Goal: Task Accomplishment & Management: Manage account settings

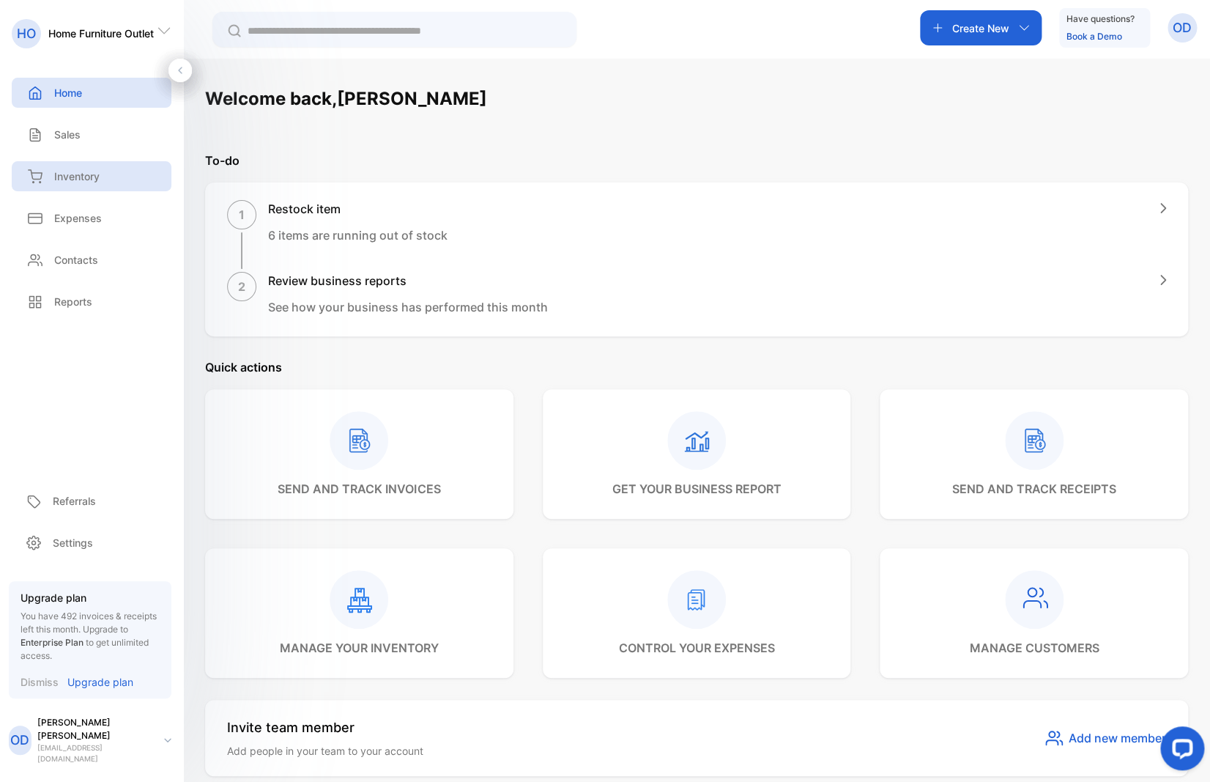
click at [72, 177] on p "Inventory" at bounding box center [76, 175] width 45 height 15
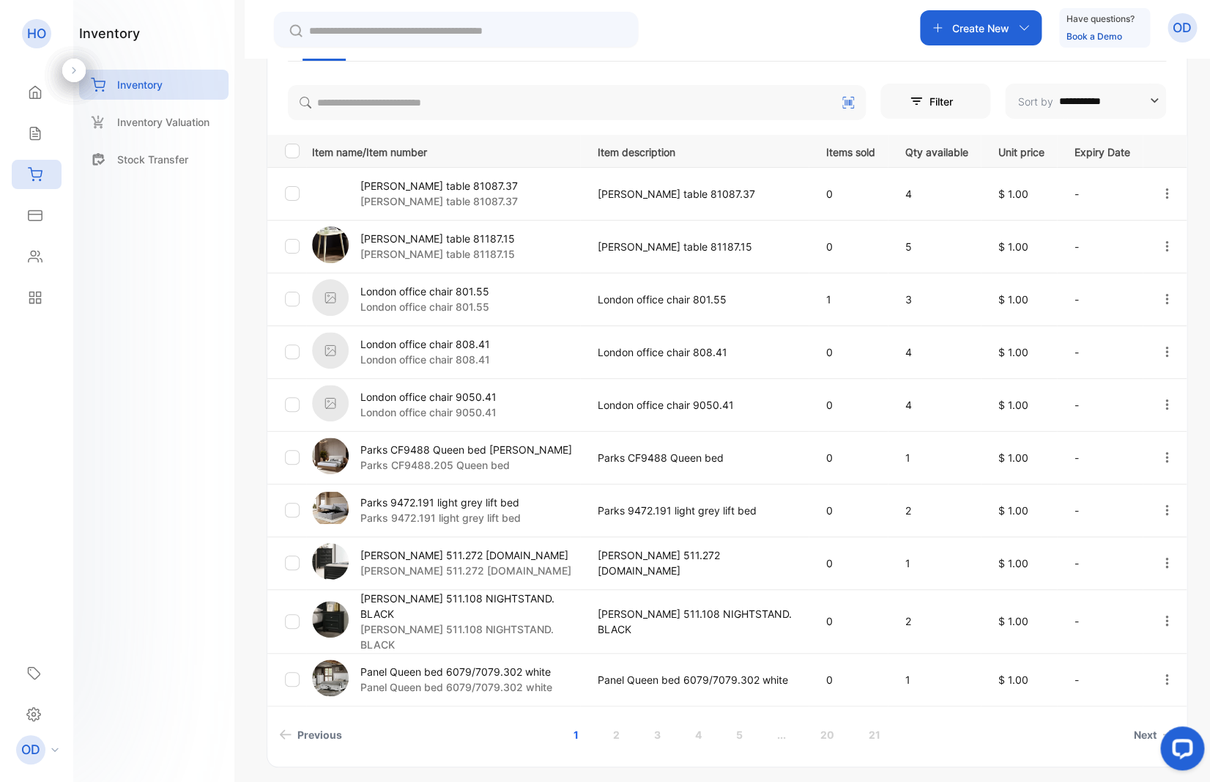
scroll to position [312, 0]
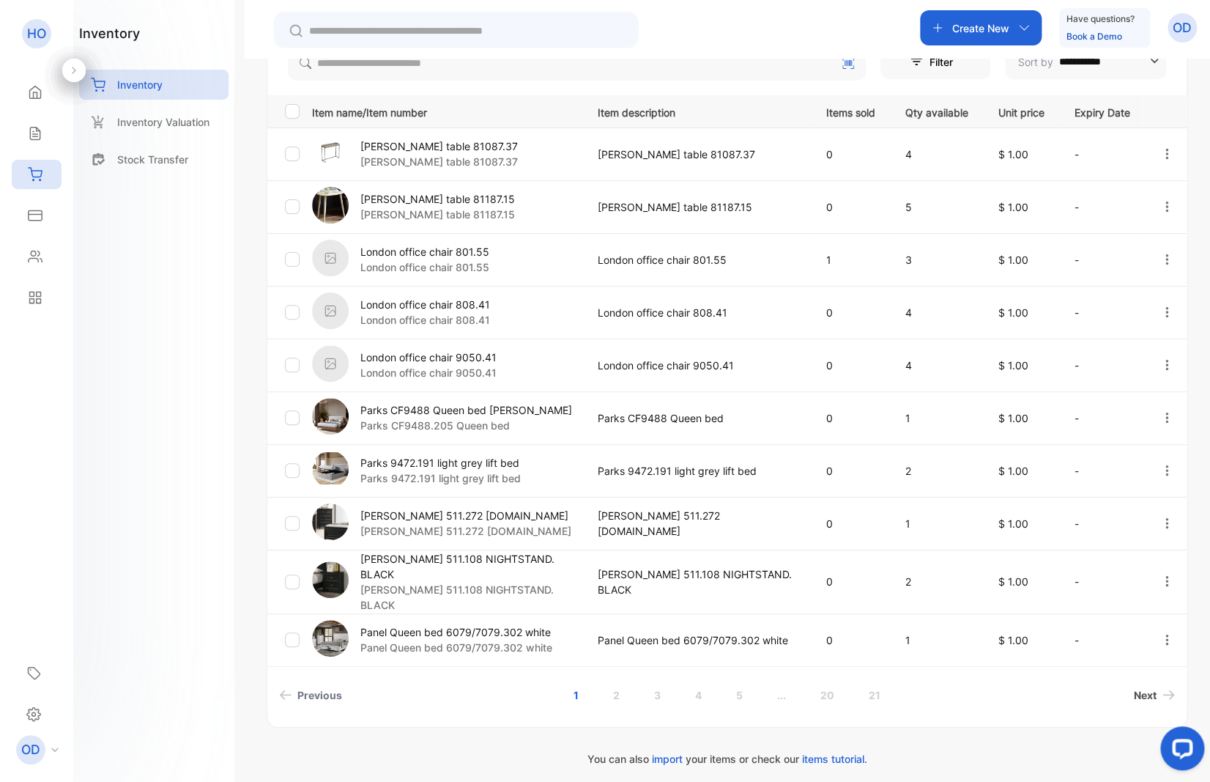
click at [1130, 681] on link "Next" at bounding box center [1154, 694] width 53 height 27
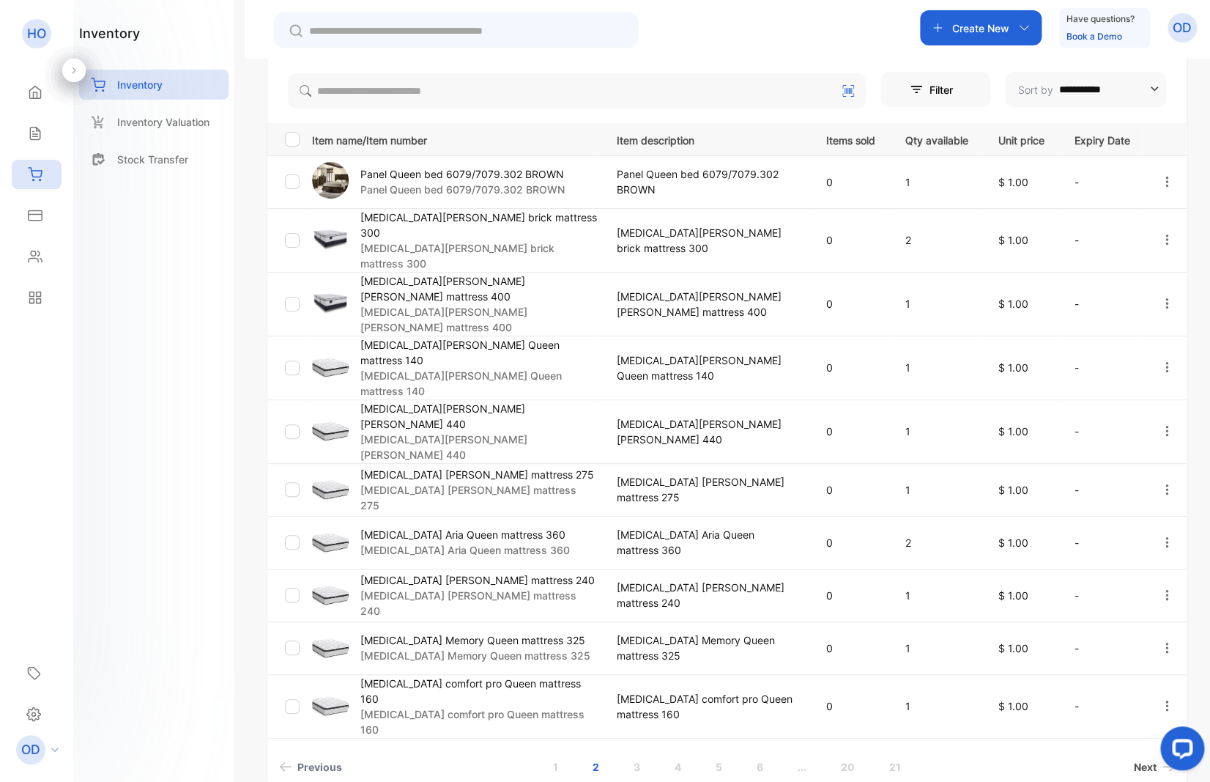
scroll to position [323, 0]
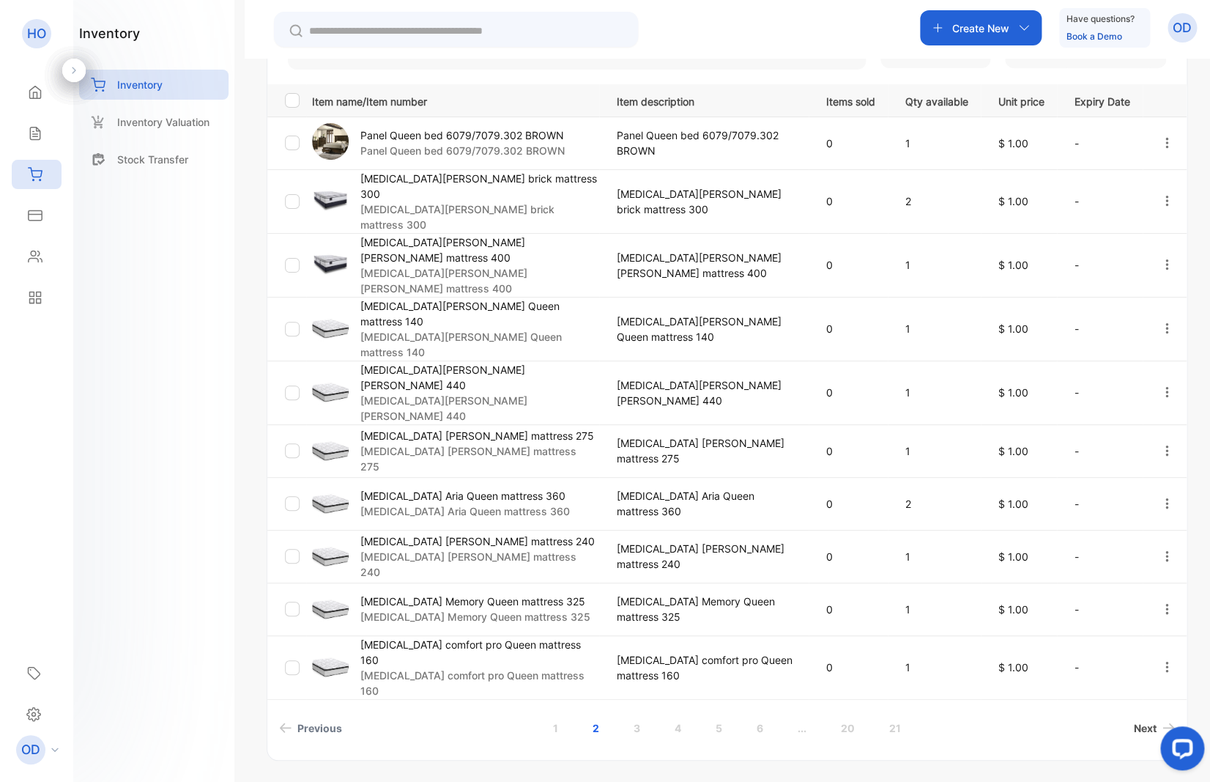
click at [1134, 720] on span "Next" at bounding box center [1145, 727] width 23 height 15
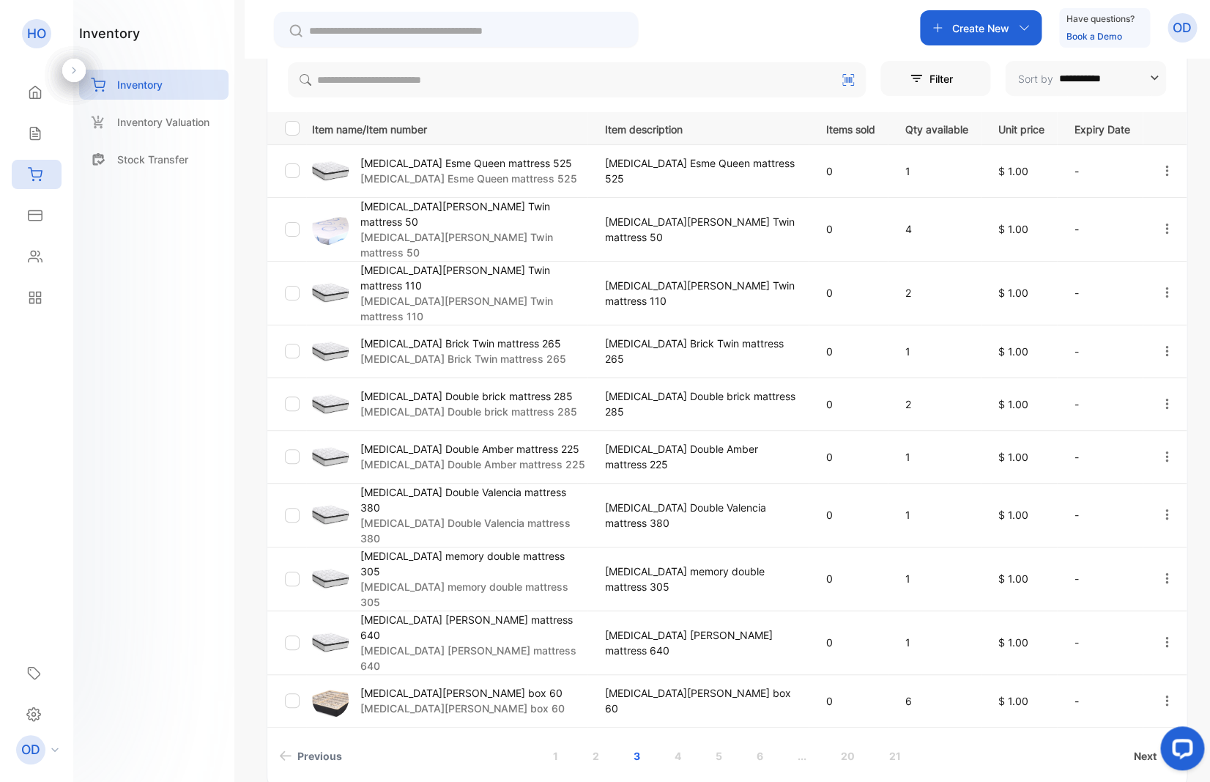
scroll to position [312, 0]
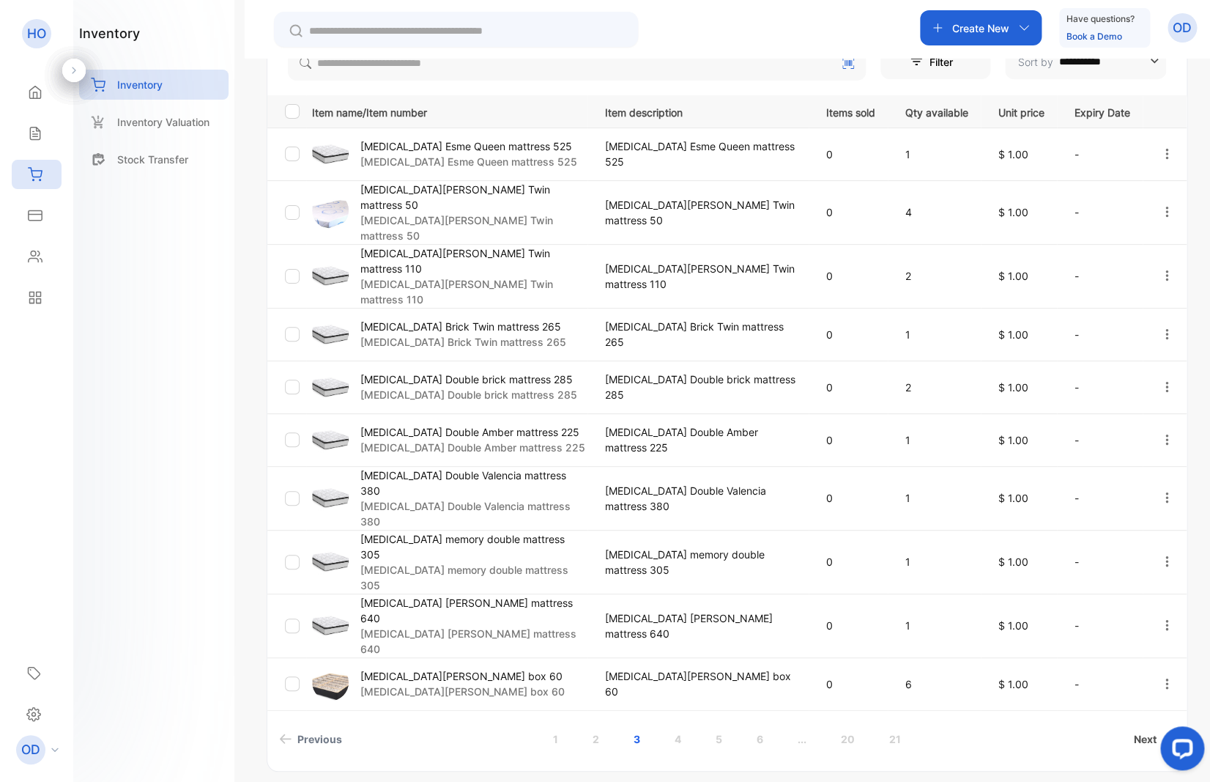
click at [1134, 731] on span "Next" at bounding box center [1145, 738] width 23 height 15
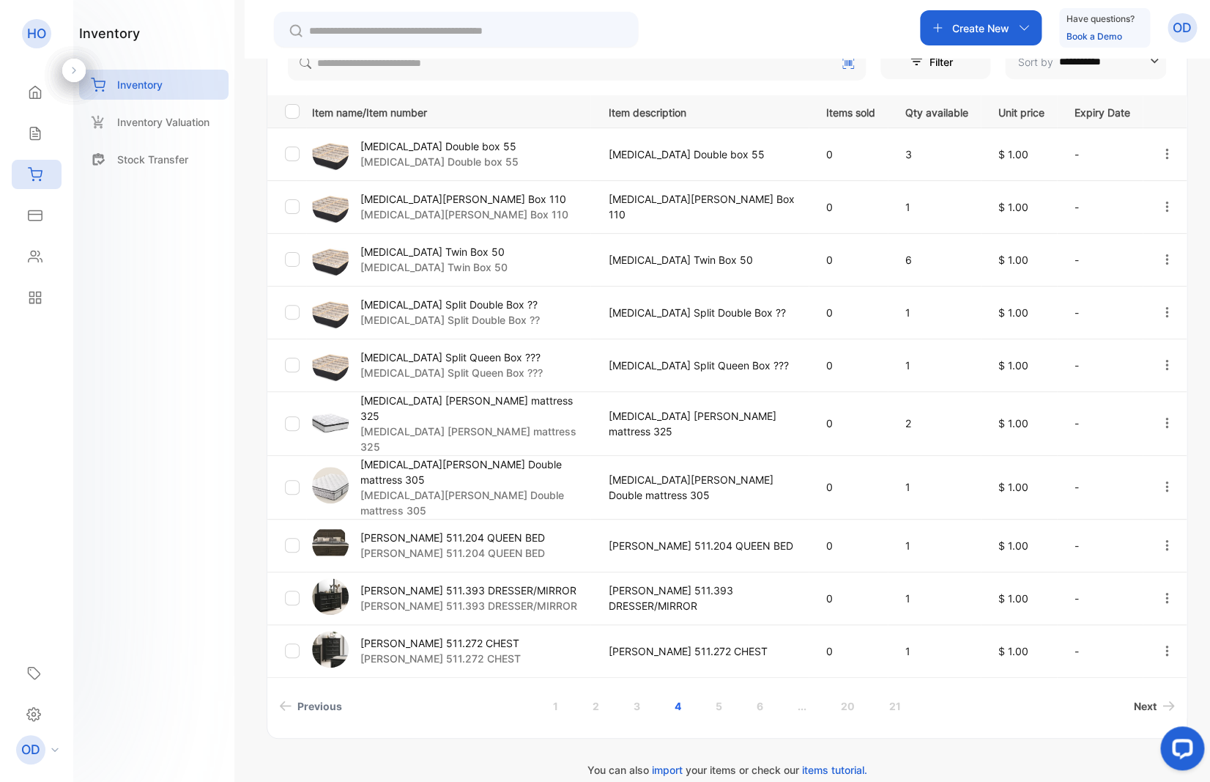
click at [1134, 698] on span "Next" at bounding box center [1145, 705] width 23 height 15
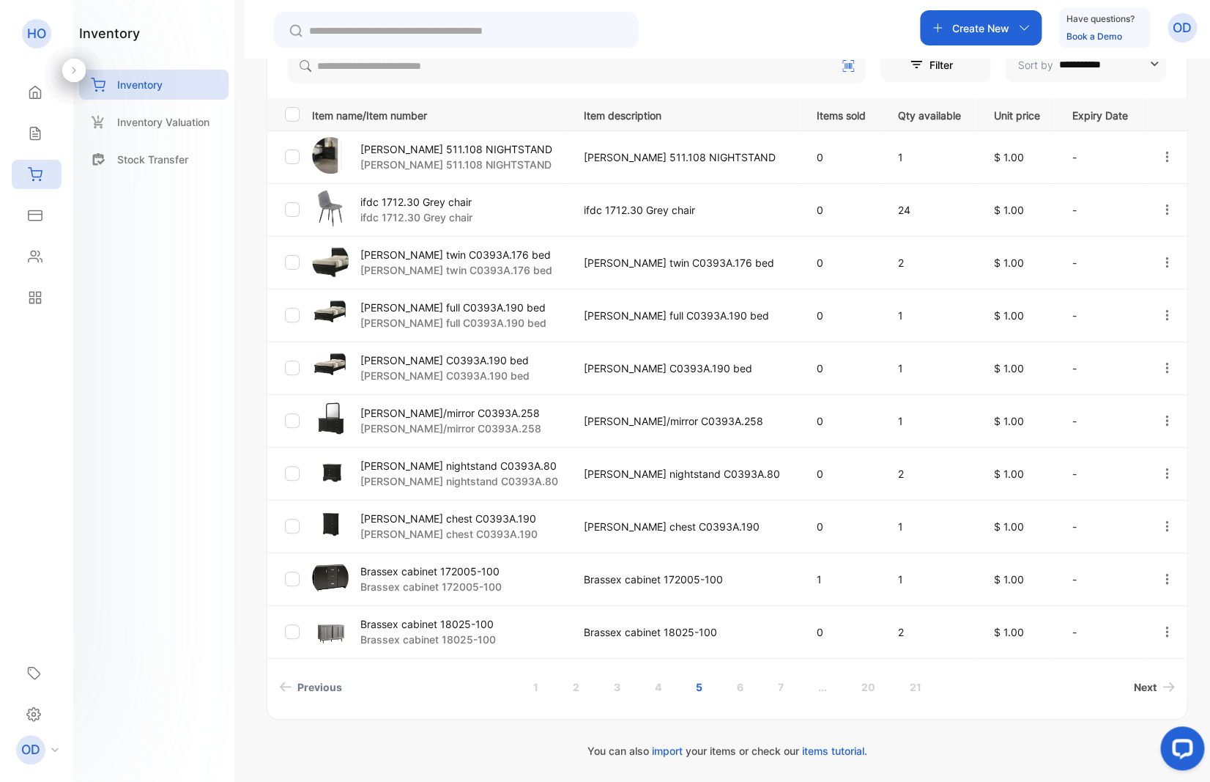
click at [1134, 686] on span "Next" at bounding box center [1145, 686] width 23 height 15
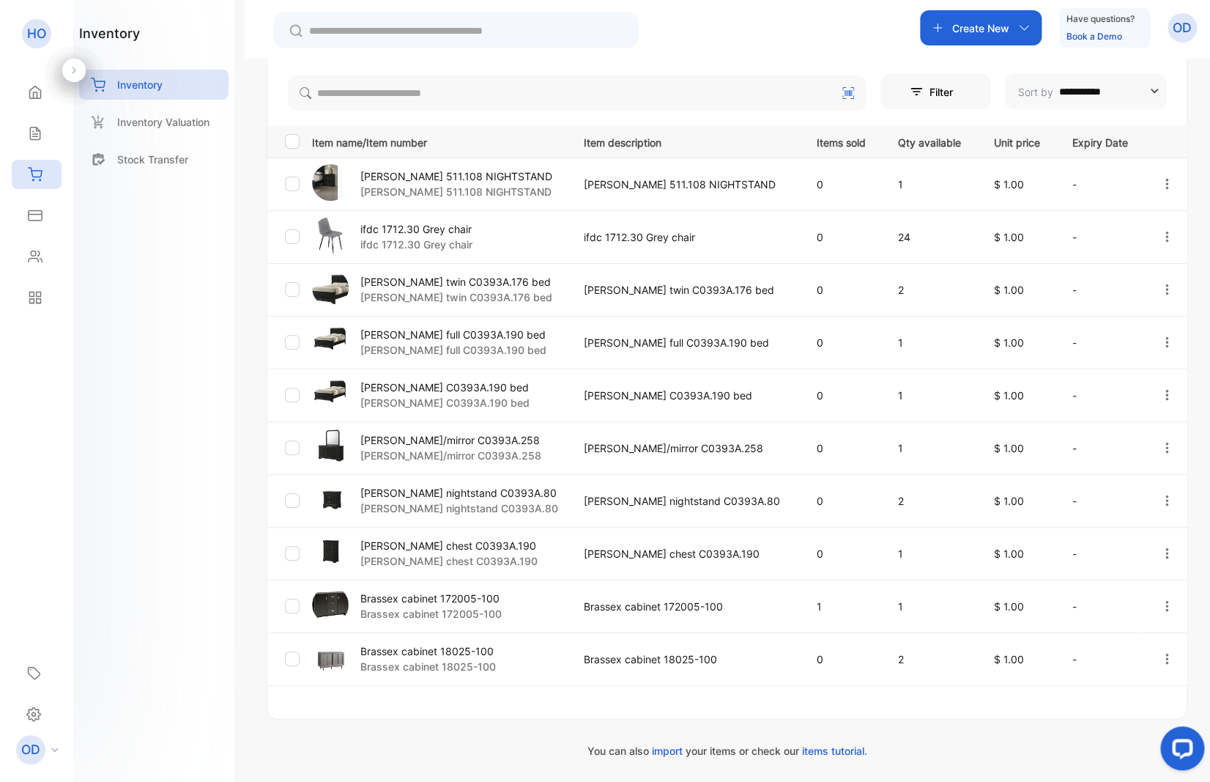
scroll to position [284, 0]
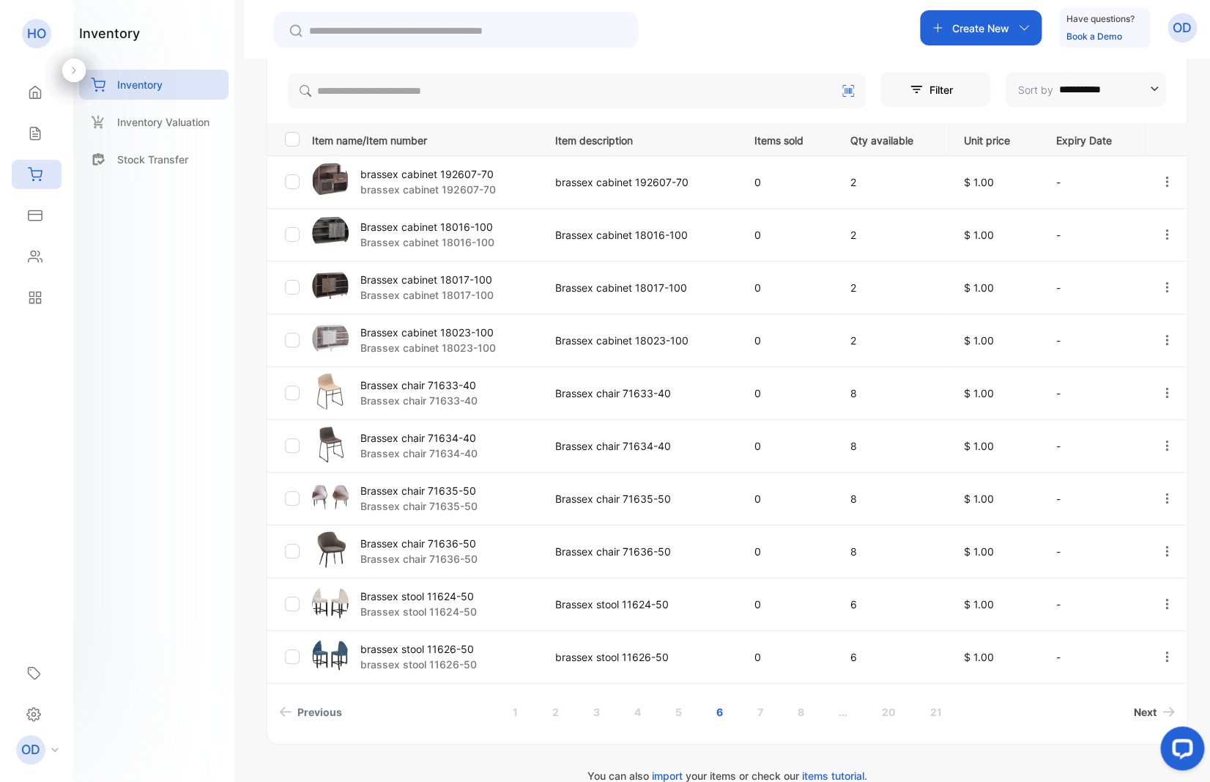
click at [1134, 713] on span "Next" at bounding box center [1145, 711] width 23 height 15
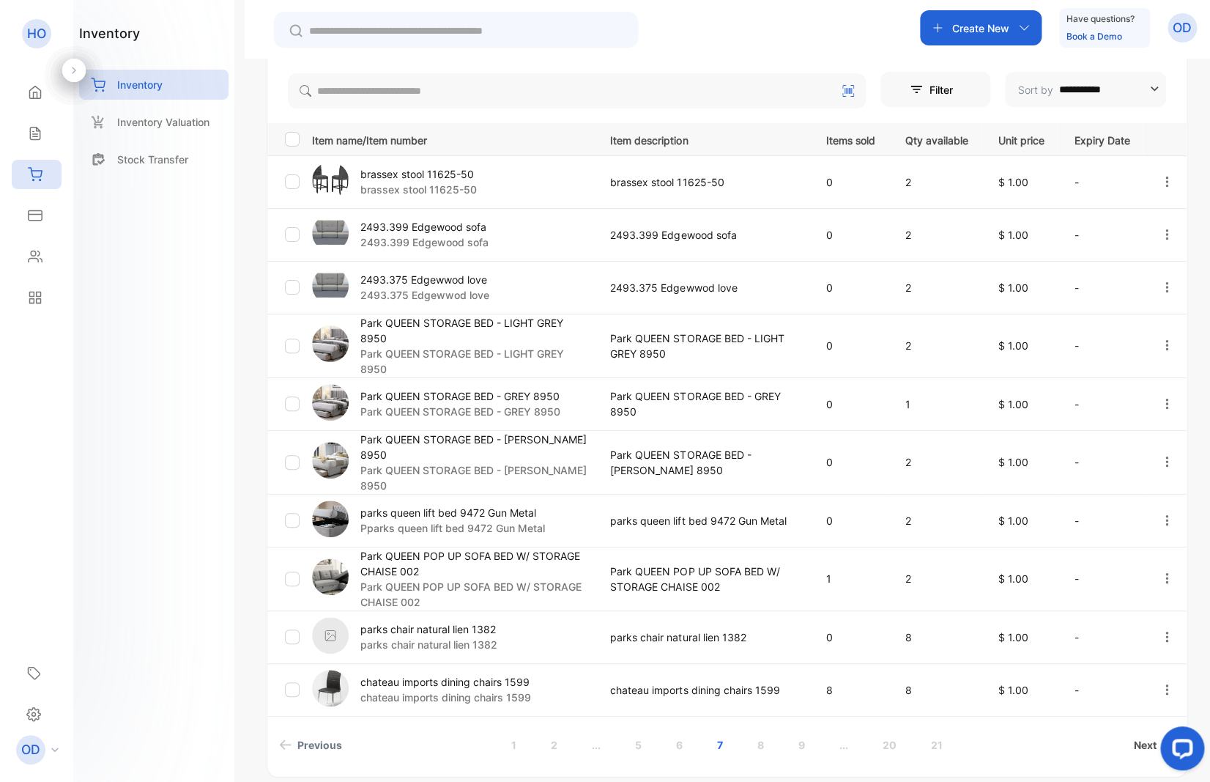
scroll to position [346, 0]
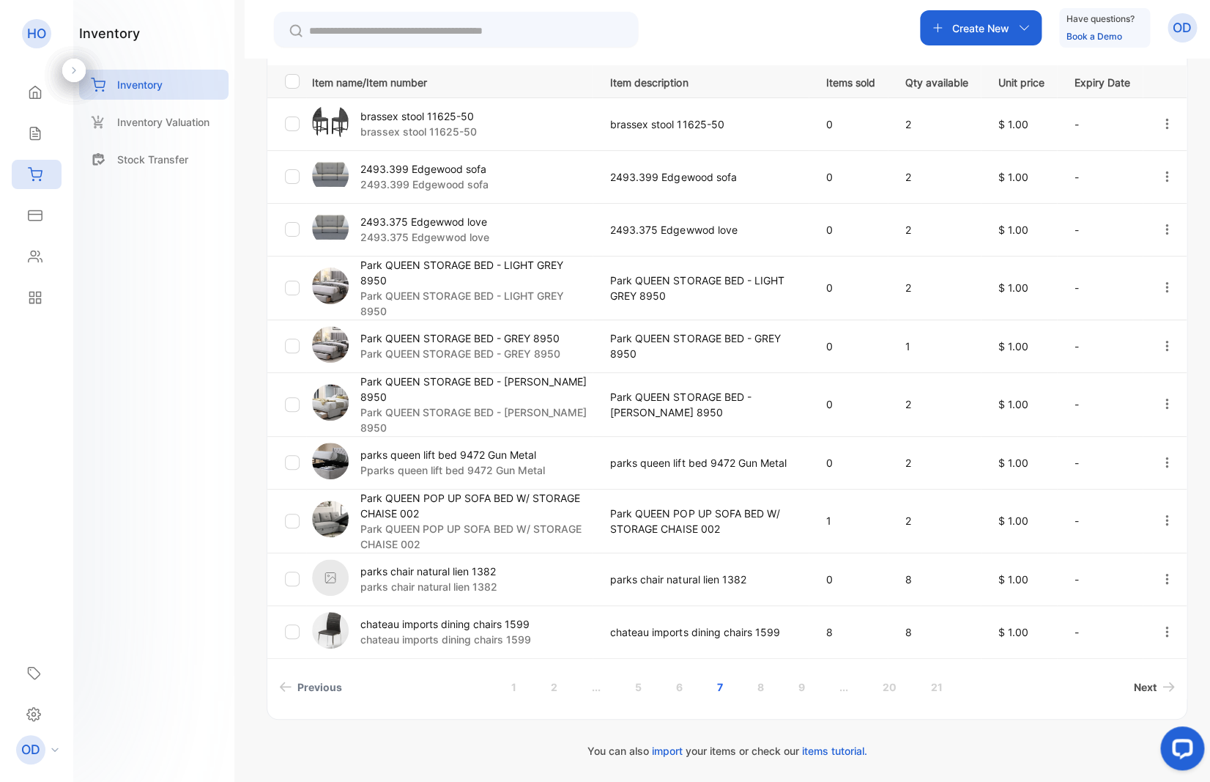
click at [1134, 683] on span "Next" at bounding box center [1145, 686] width 23 height 15
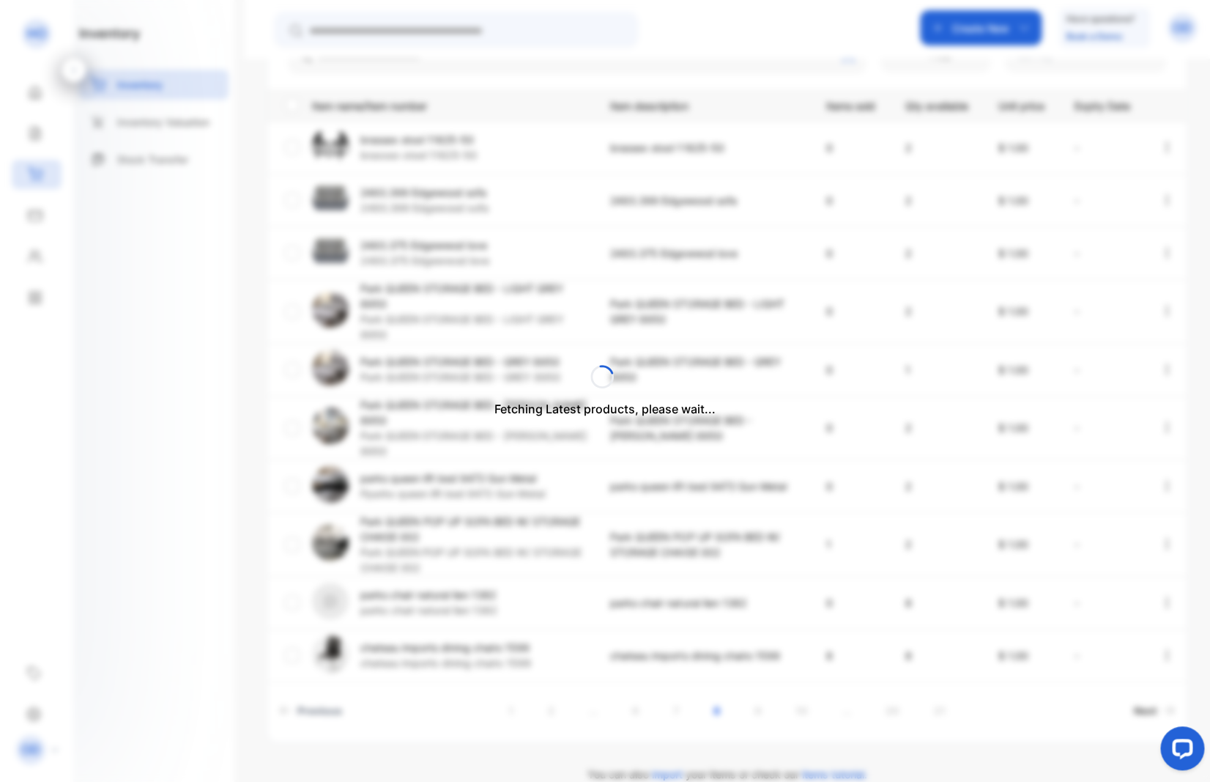
scroll to position [312, 0]
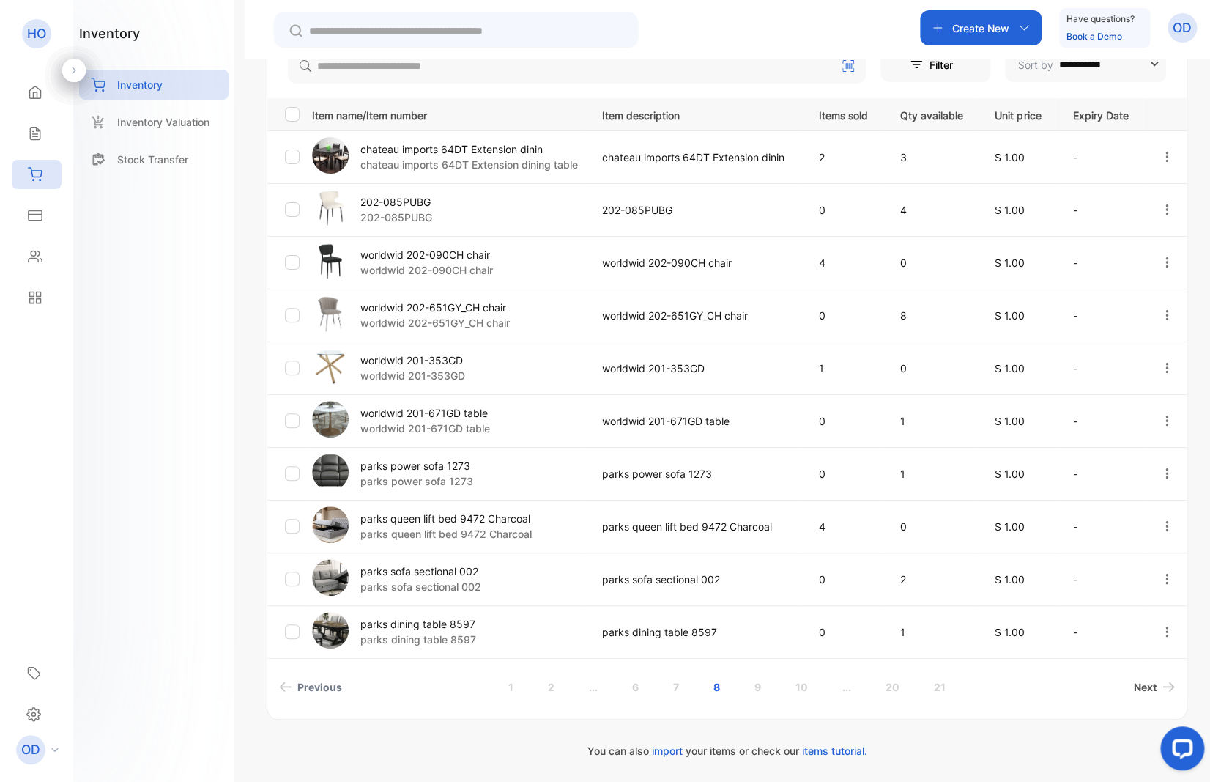
click at [1134, 683] on span "Next" at bounding box center [1145, 686] width 23 height 15
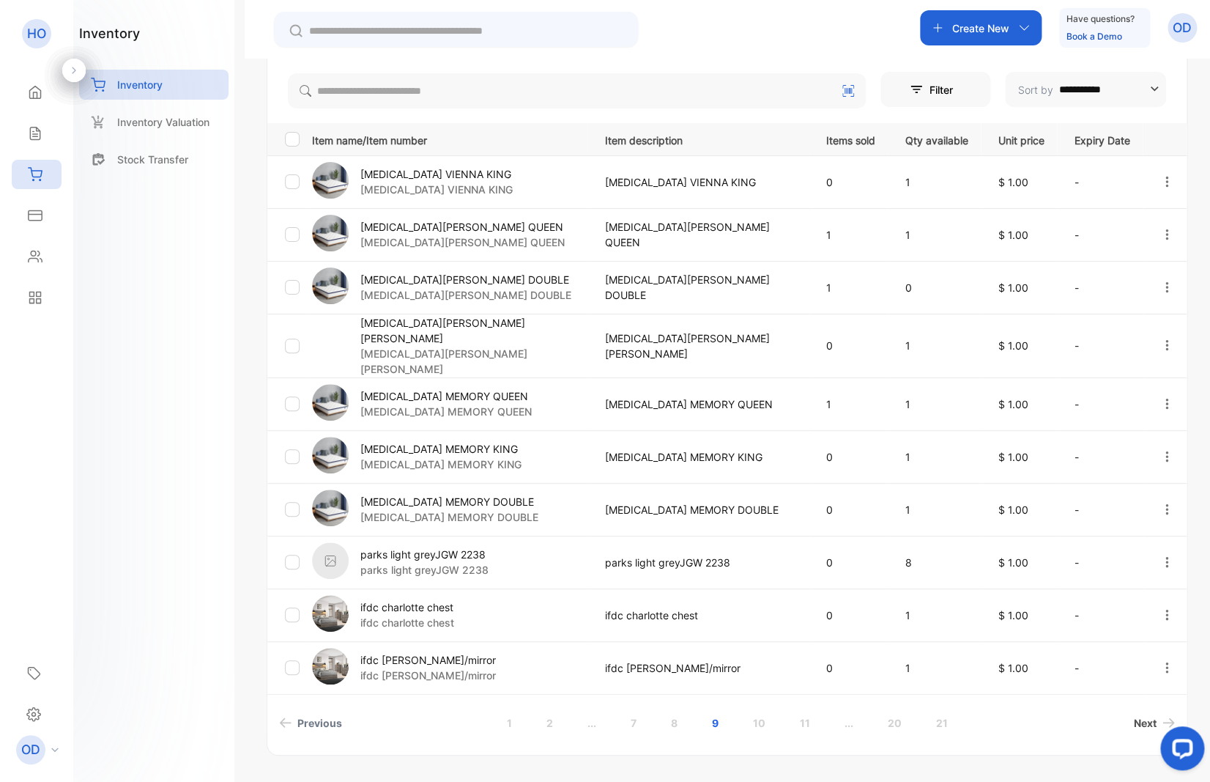
click at [1134, 715] on span "Next" at bounding box center [1145, 722] width 23 height 15
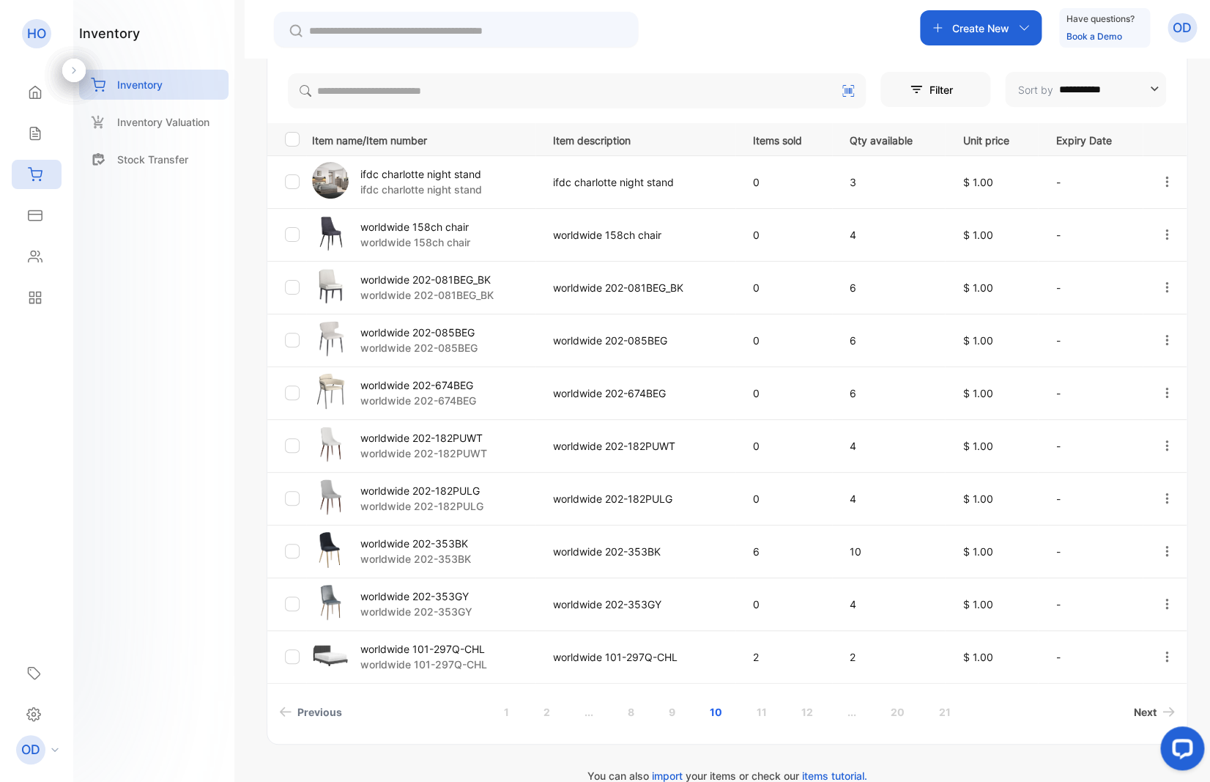
click at [1134, 716] on span "Next" at bounding box center [1145, 711] width 23 height 15
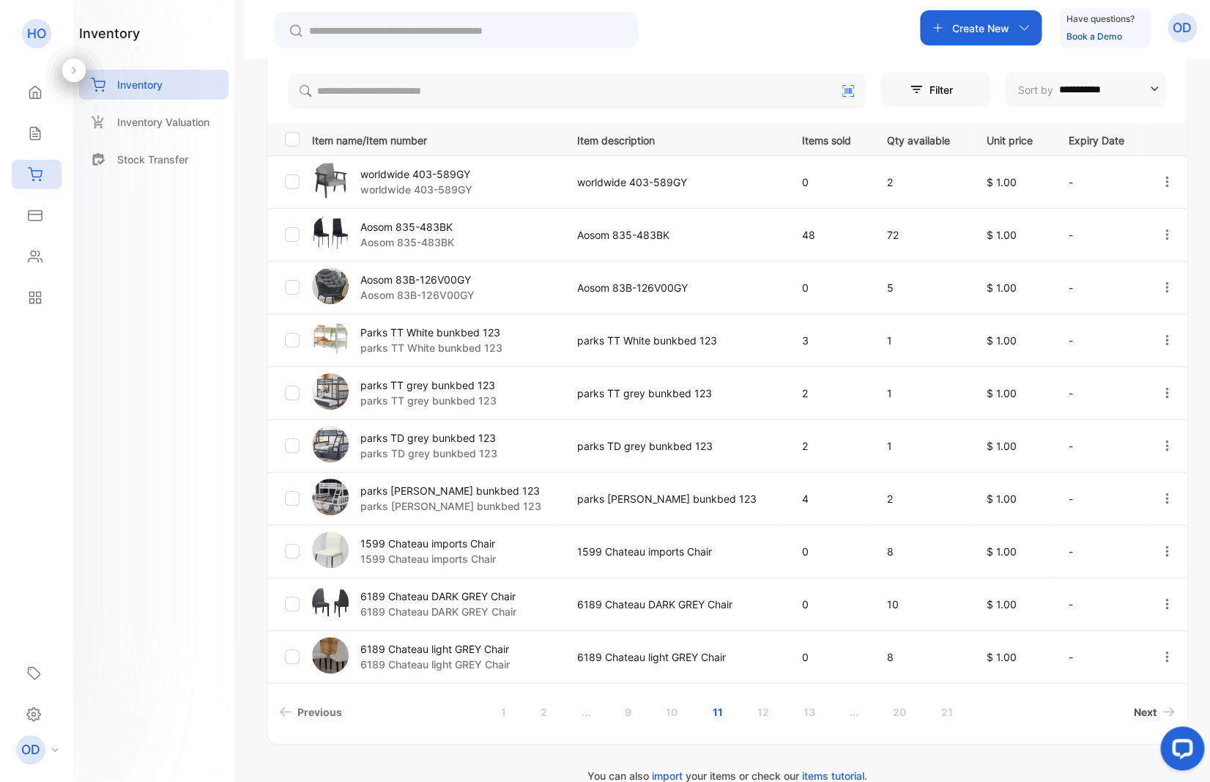
click at [1134, 716] on span "Next" at bounding box center [1145, 711] width 23 height 15
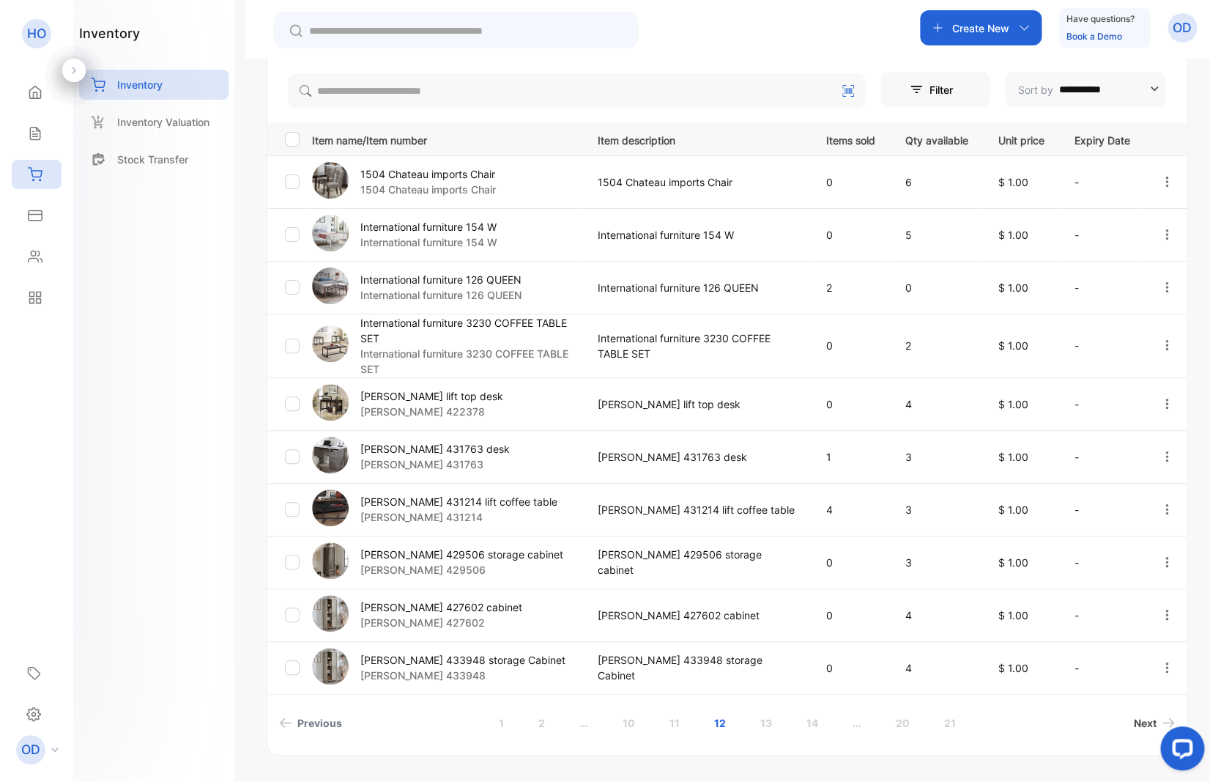
click at [1134, 724] on span "Next" at bounding box center [1145, 722] width 23 height 15
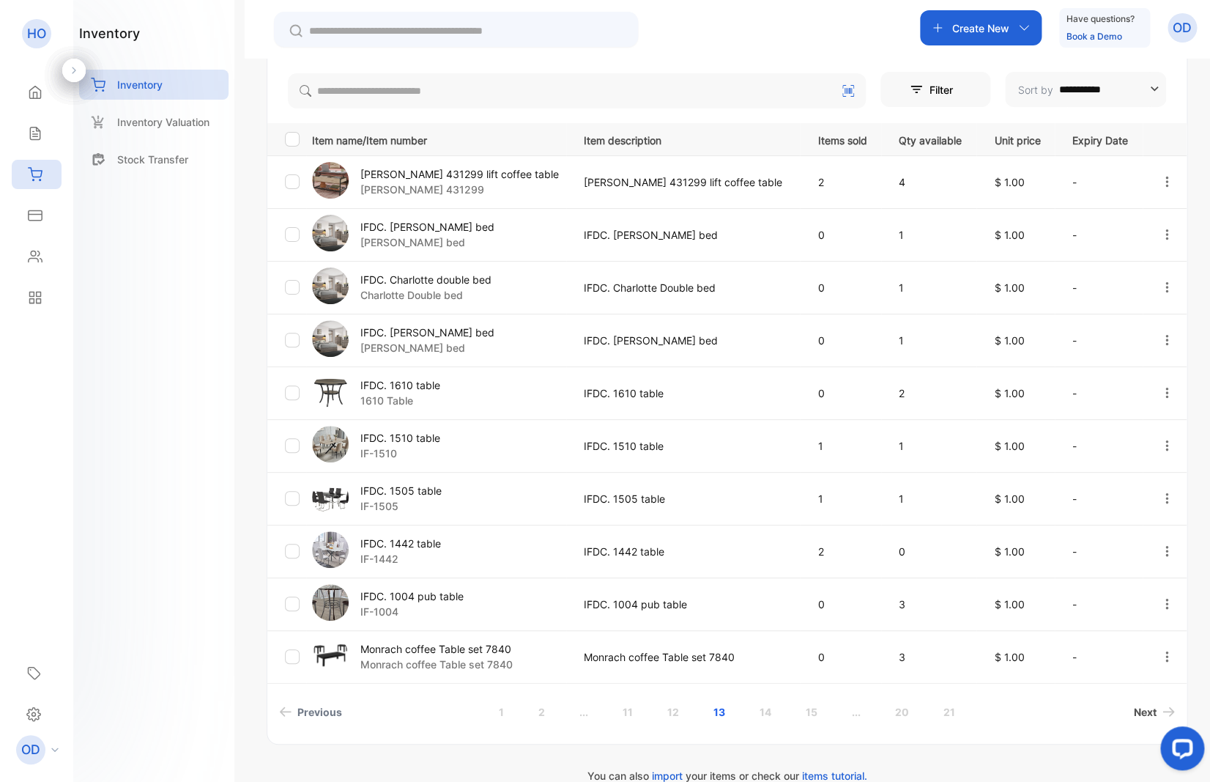
click at [1134, 711] on span "Next" at bounding box center [1145, 711] width 23 height 15
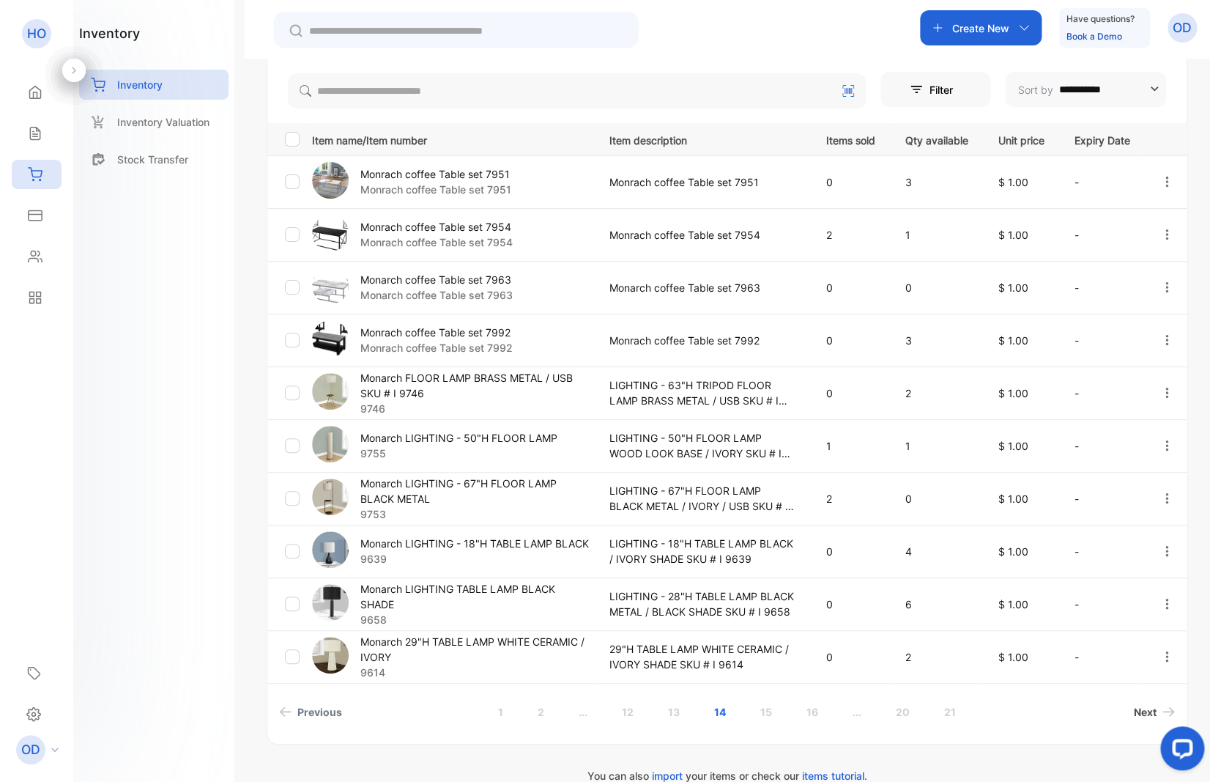
click at [1135, 713] on span "Next" at bounding box center [1145, 711] width 23 height 15
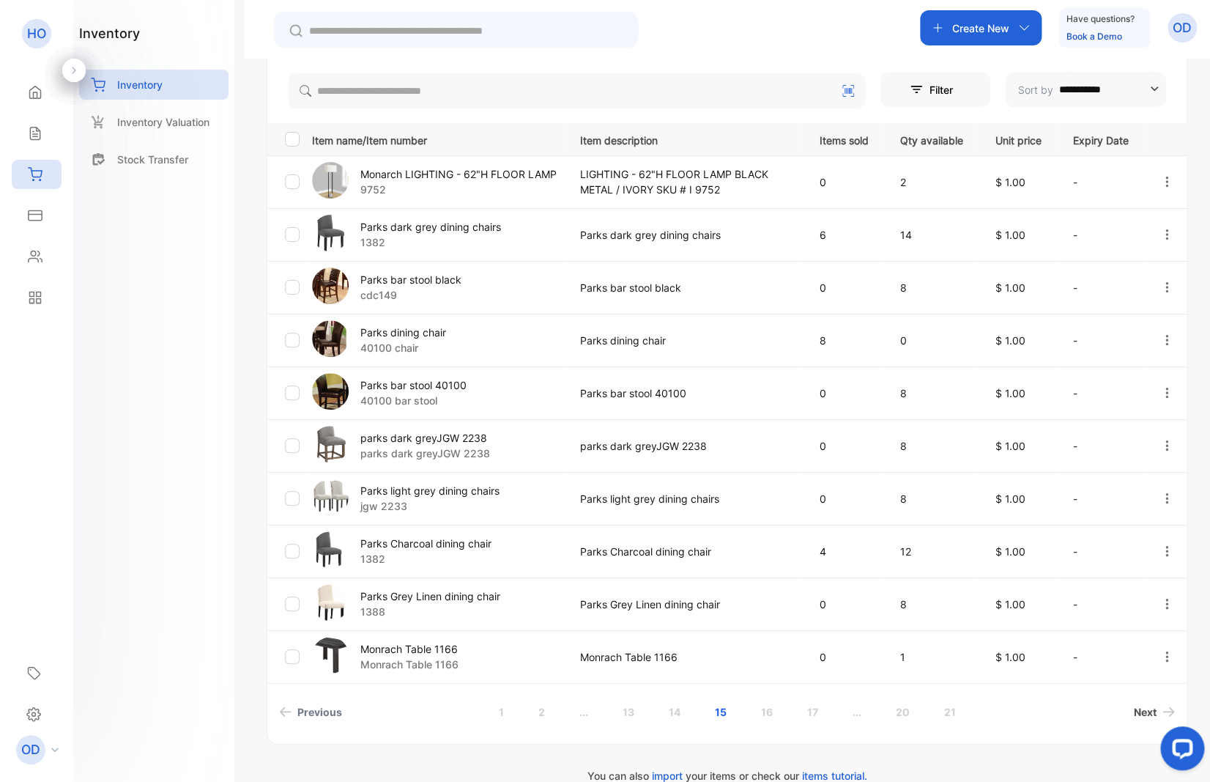
click at [1134, 714] on span "Next" at bounding box center [1145, 711] width 23 height 15
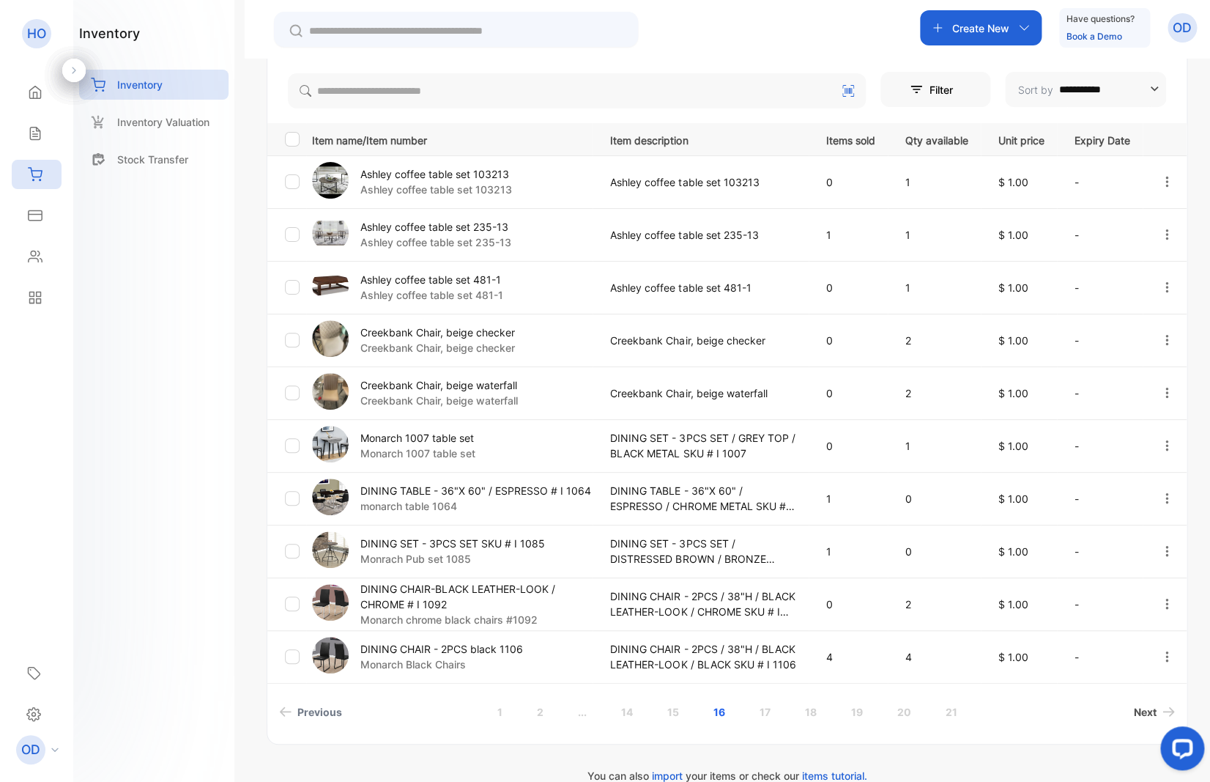
click at [1134, 711] on span "Next" at bounding box center [1145, 711] width 23 height 15
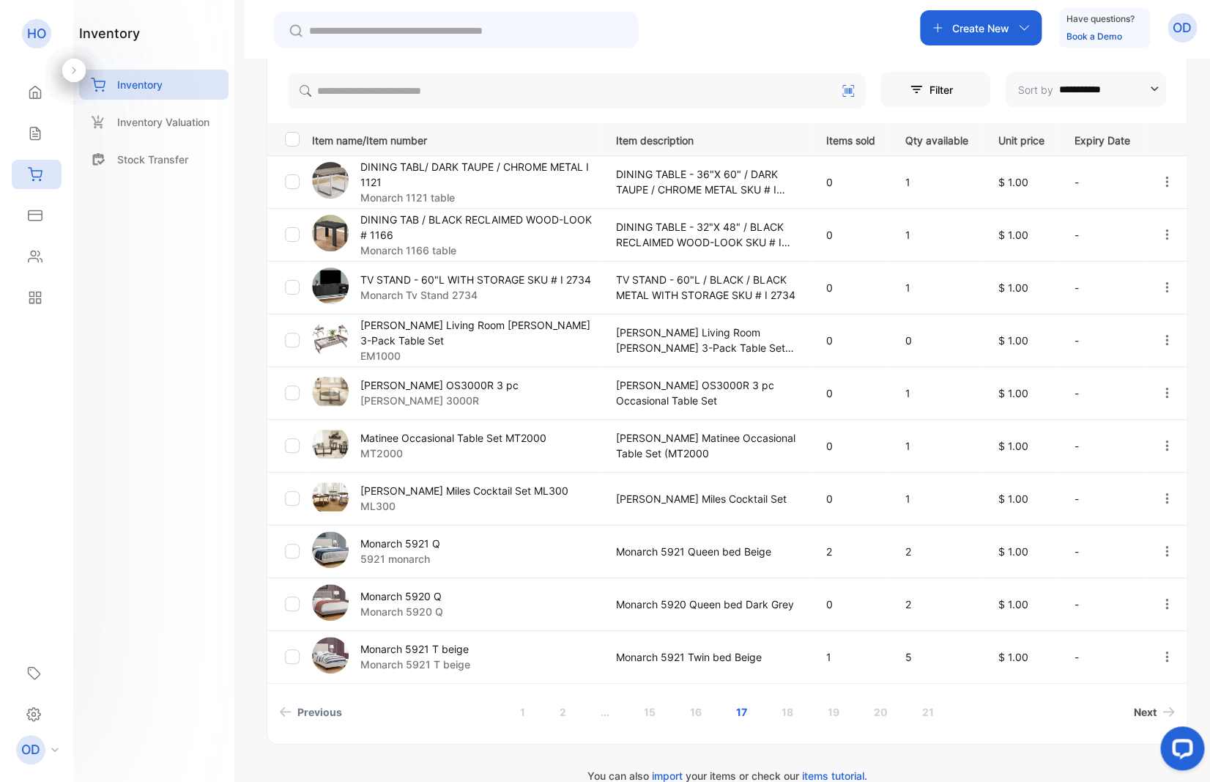
click at [1134, 714] on span "Next" at bounding box center [1145, 711] width 23 height 15
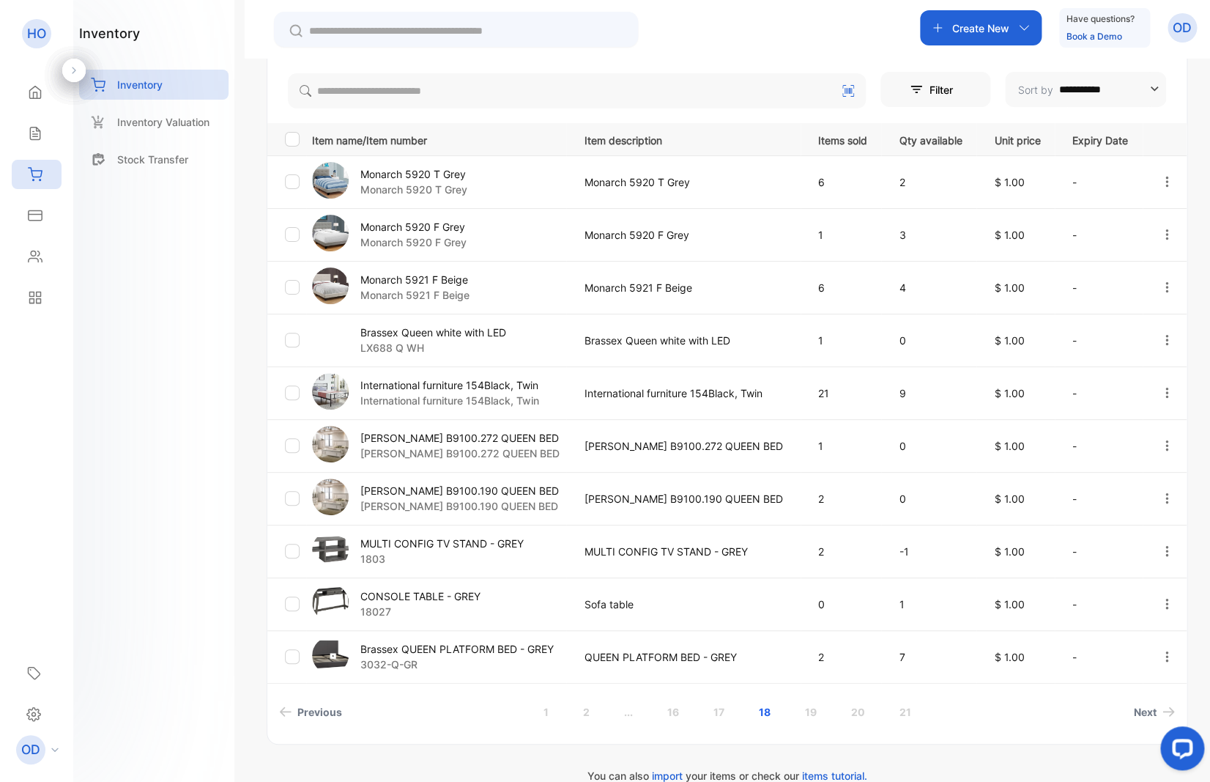
click at [1160, 445] on icon "button" at bounding box center [1166, 445] width 13 height 13
click at [1131, 567] on span "Delete" at bounding box center [1136, 571] width 36 height 18
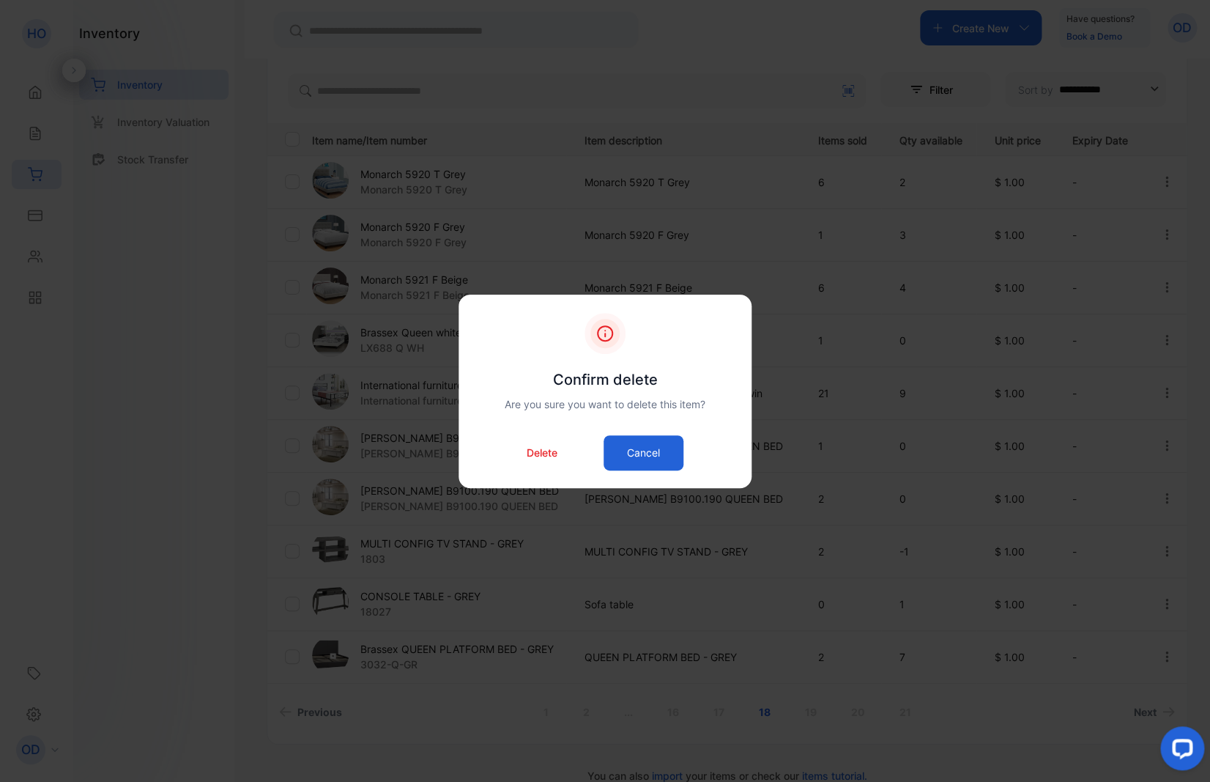
click at [549, 452] on p "Delete" at bounding box center [542, 452] width 31 height 15
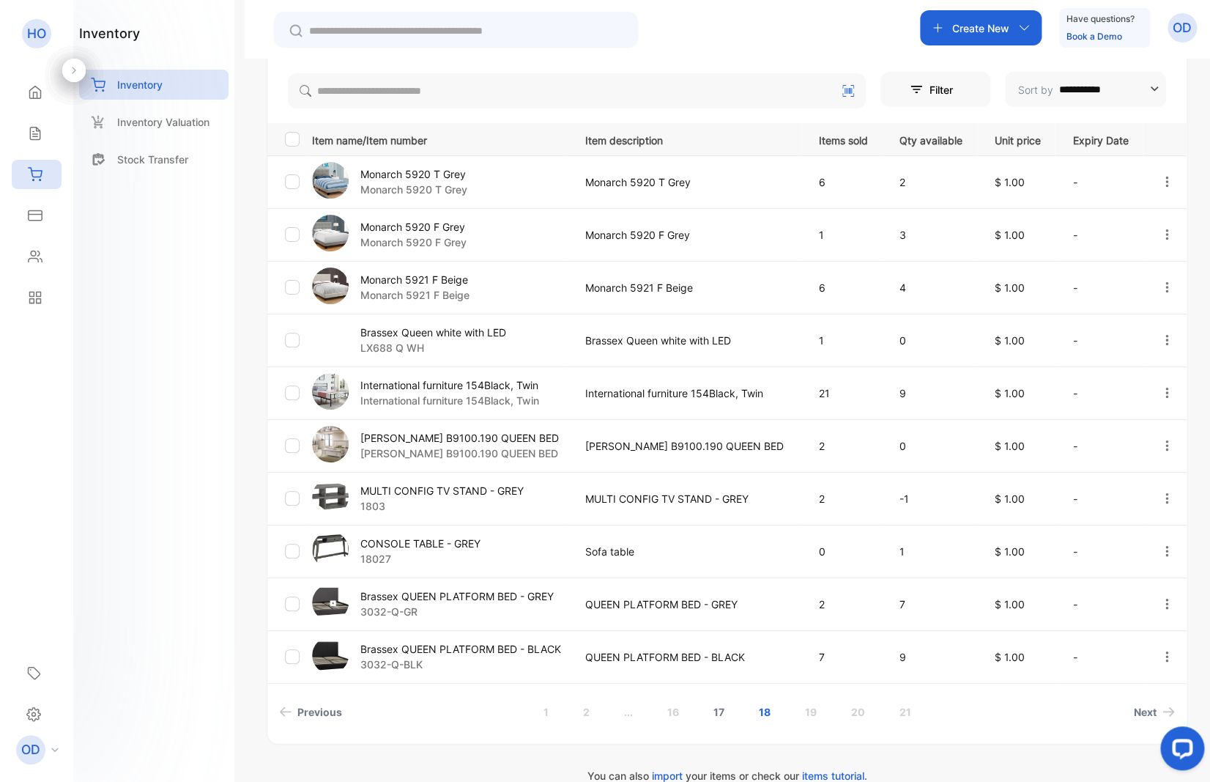
click at [709, 707] on link "17" at bounding box center [718, 711] width 46 height 27
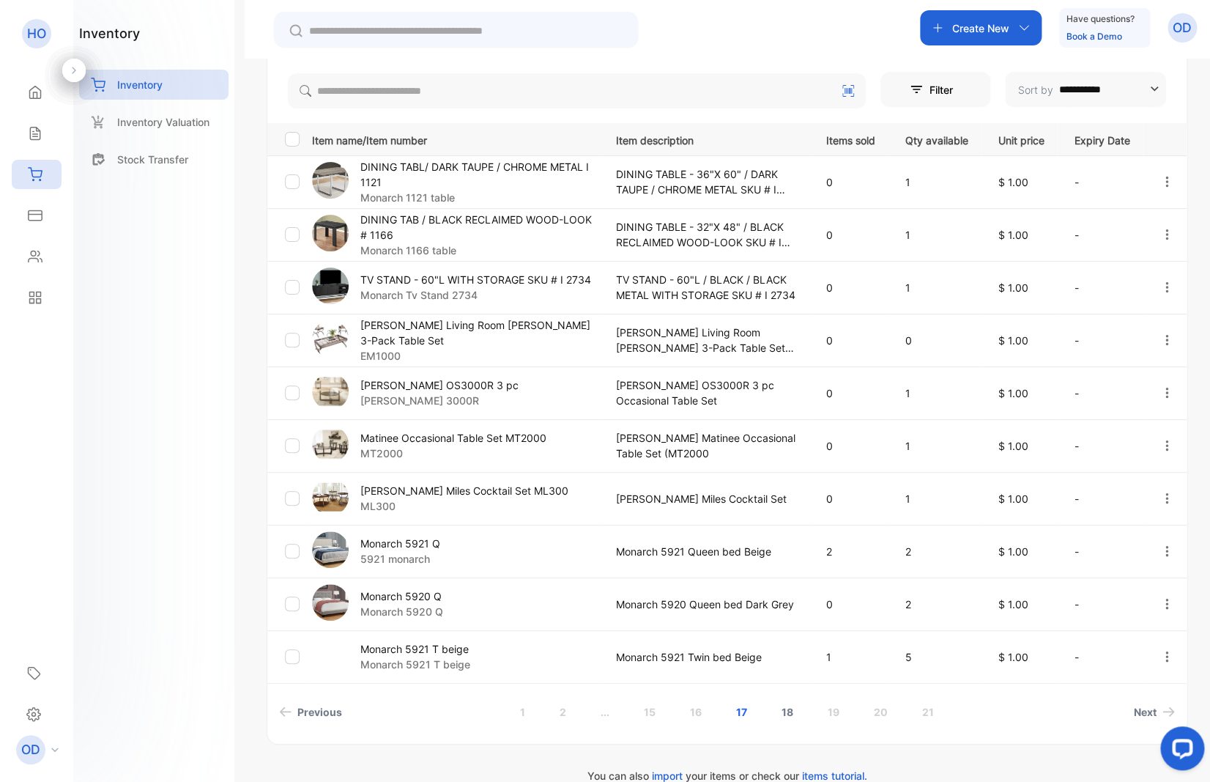
click at [782, 713] on link "18" at bounding box center [787, 711] width 47 height 27
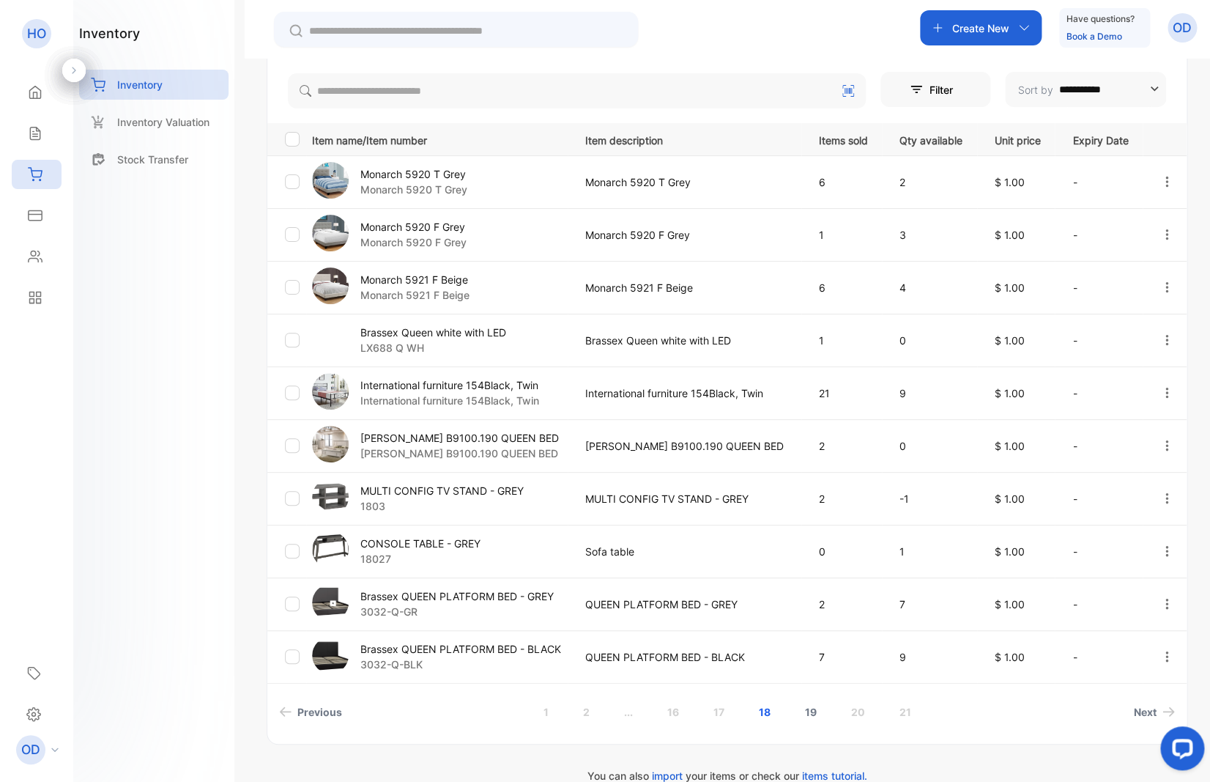
click at [804, 713] on link "19" at bounding box center [810, 711] width 47 height 27
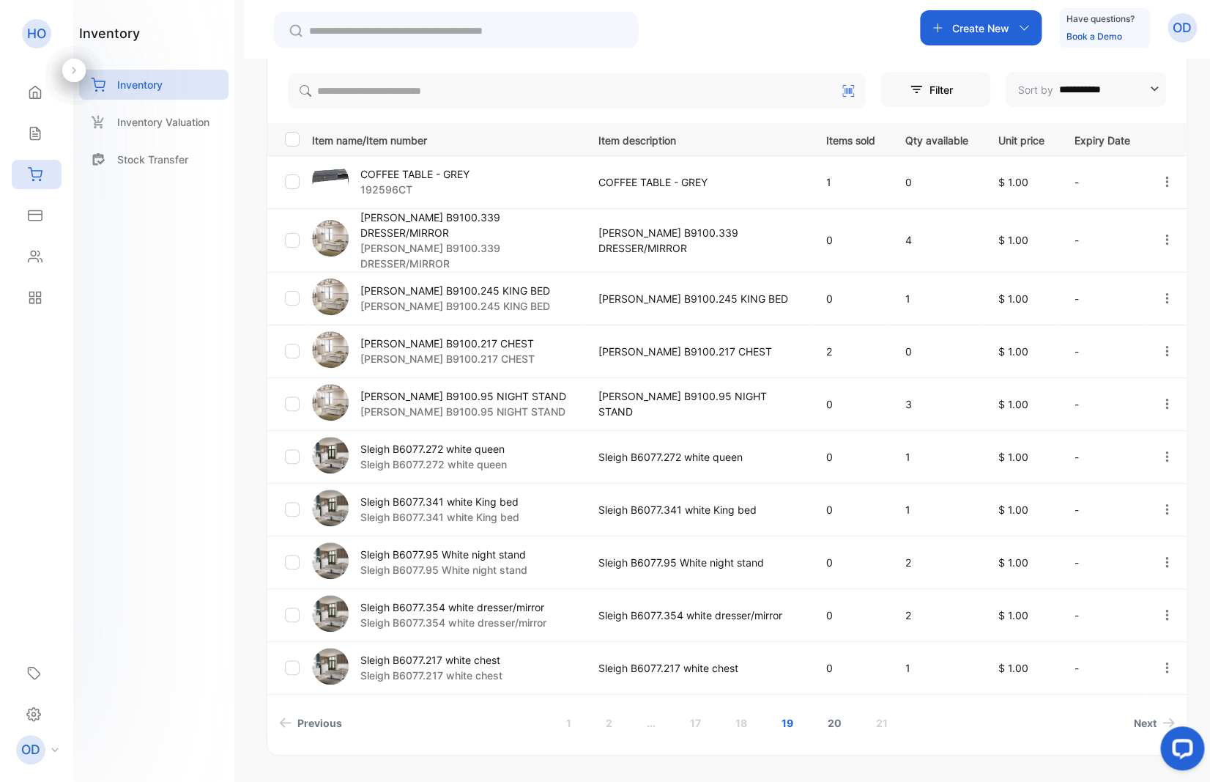
click at [832, 721] on link "20" at bounding box center [834, 722] width 49 height 27
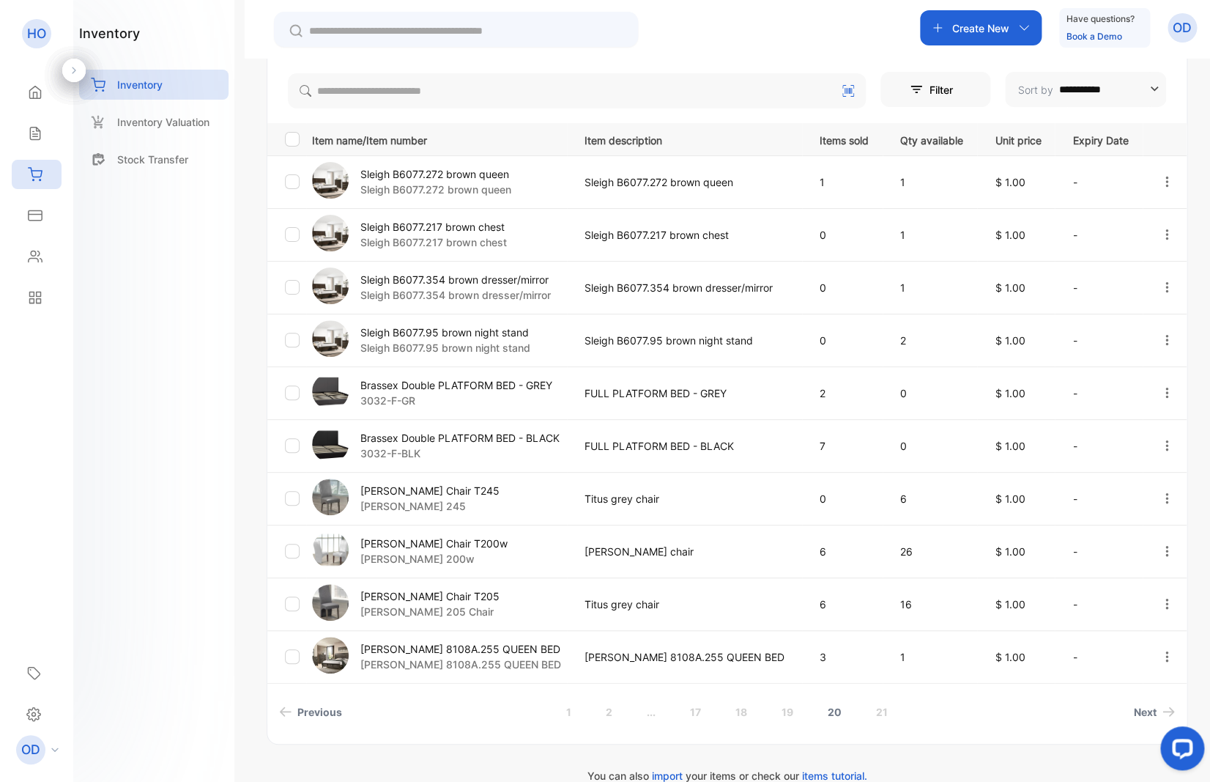
click at [830, 712] on link "20" at bounding box center [834, 711] width 49 height 27
click at [870, 709] on link "21" at bounding box center [882, 711] width 47 height 27
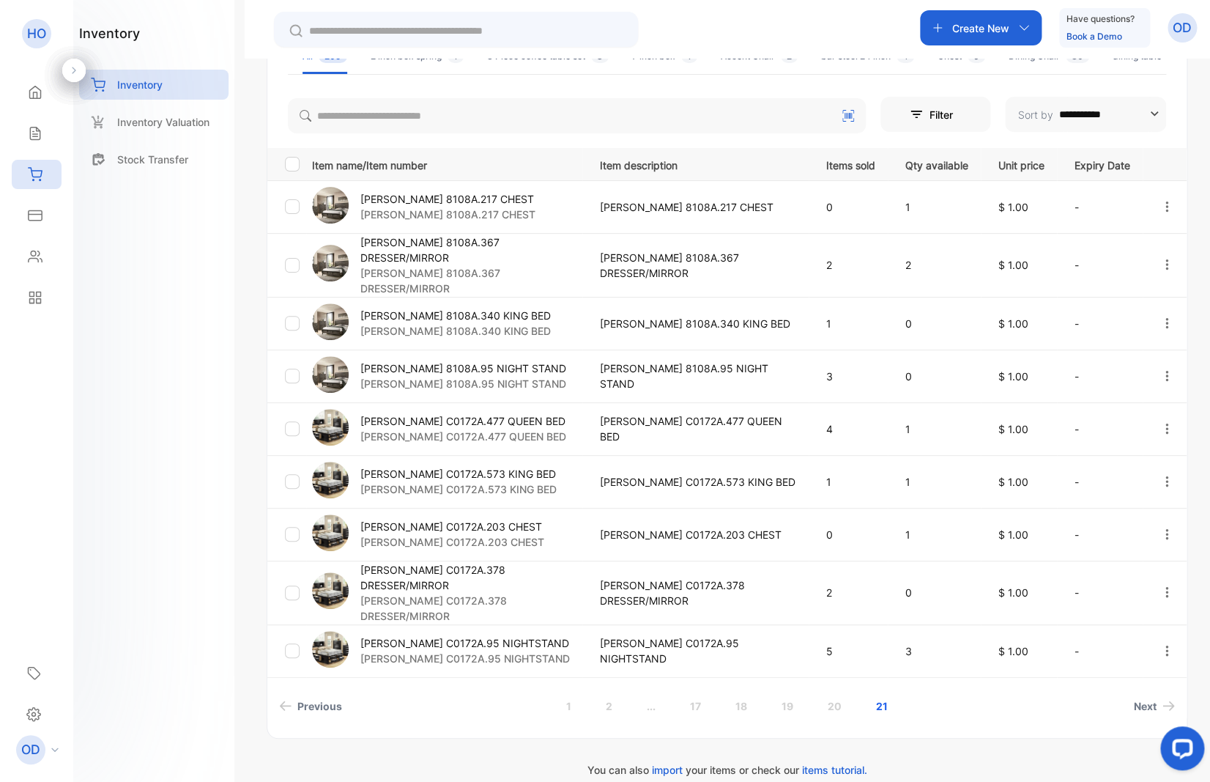
click at [459, 575] on p "[PERSON_NAME] C0172A.378 DRESSER/MIRROR" at bounding box center [470, 577] width 221 height 31
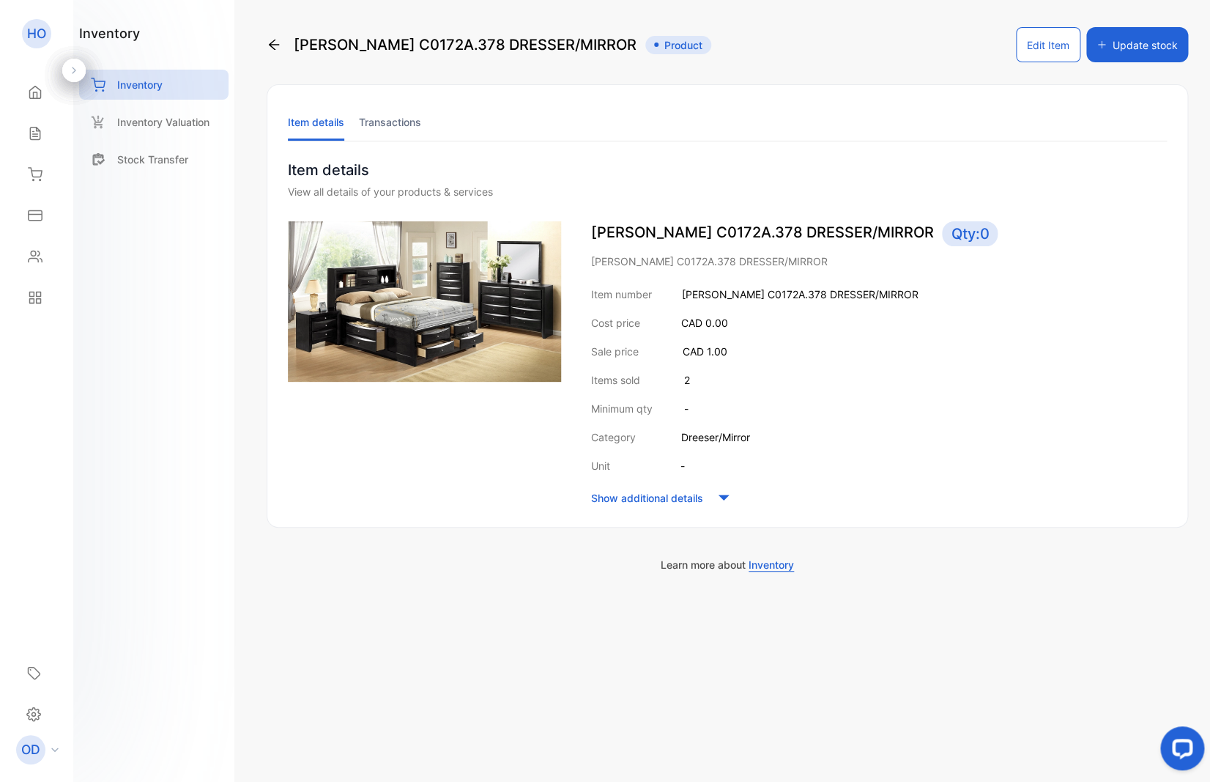
click at [1039, 51] on button "Edit Item" at bounding box center [1048, 44] width 64 height 35
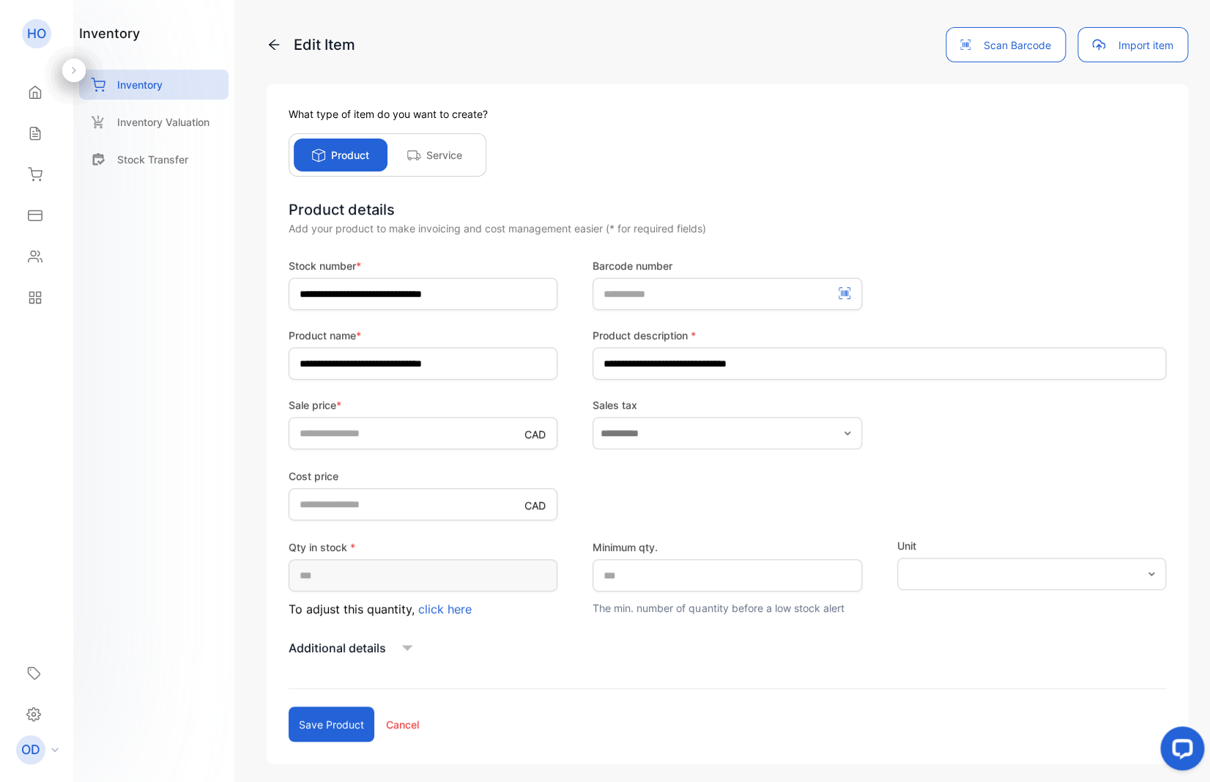
click at [443, 610] on span "click here" at bounding box center [444, 608] width 53 height 15
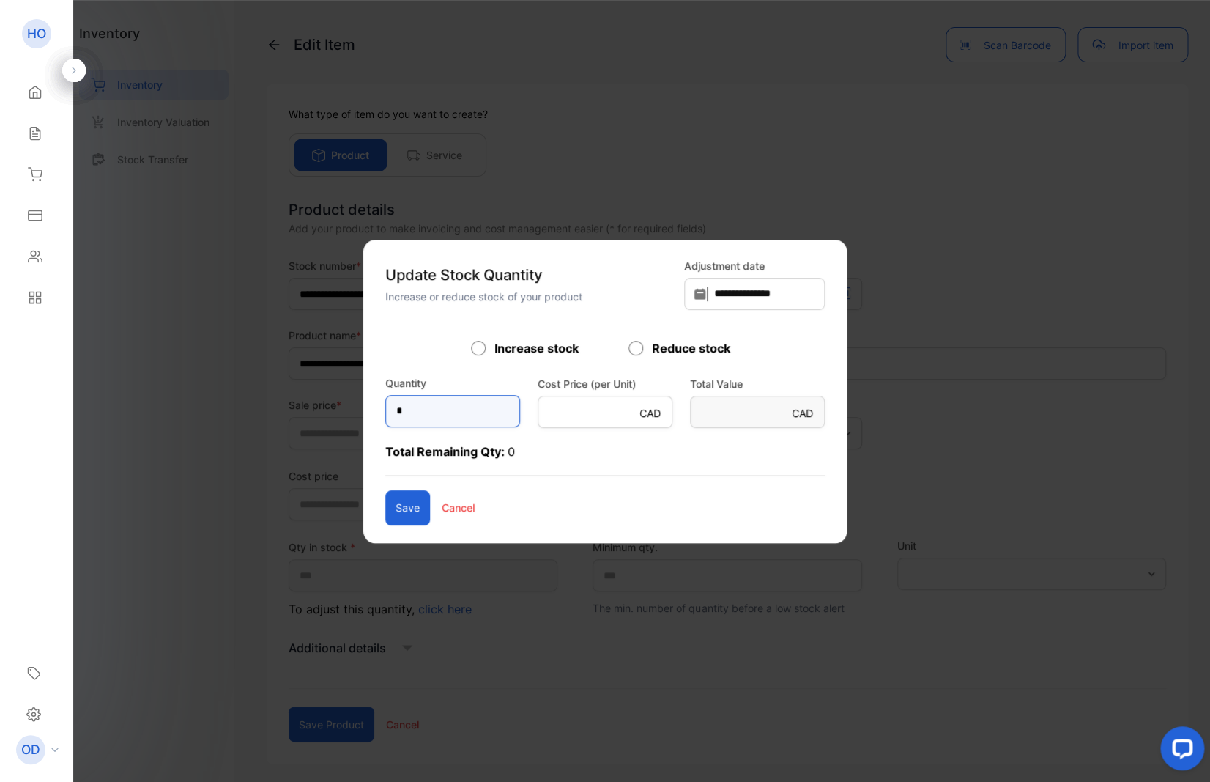
click at [398, 417] on input "*" at bounding box center [452, 411] width 135 height 32
type input "*"
click at [385, 507] on button "Save" at bounding box center [407, 507] width 45 height 35
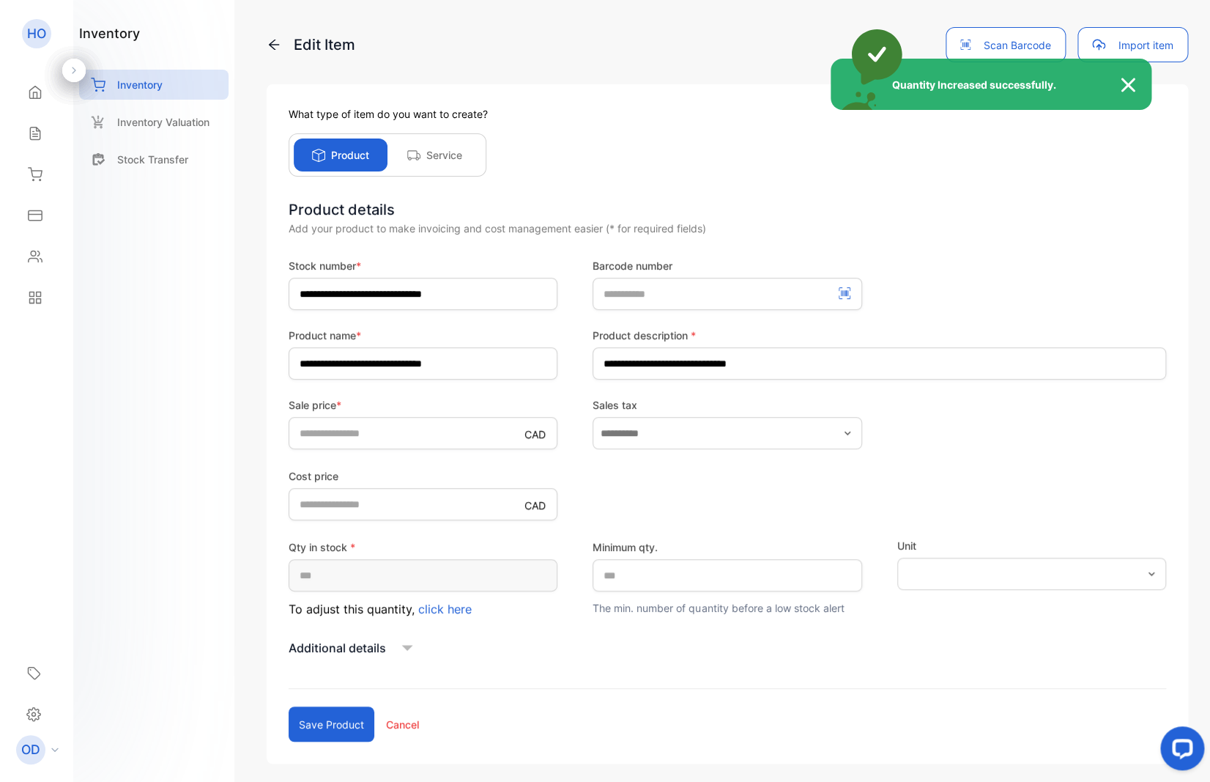
type input "*"
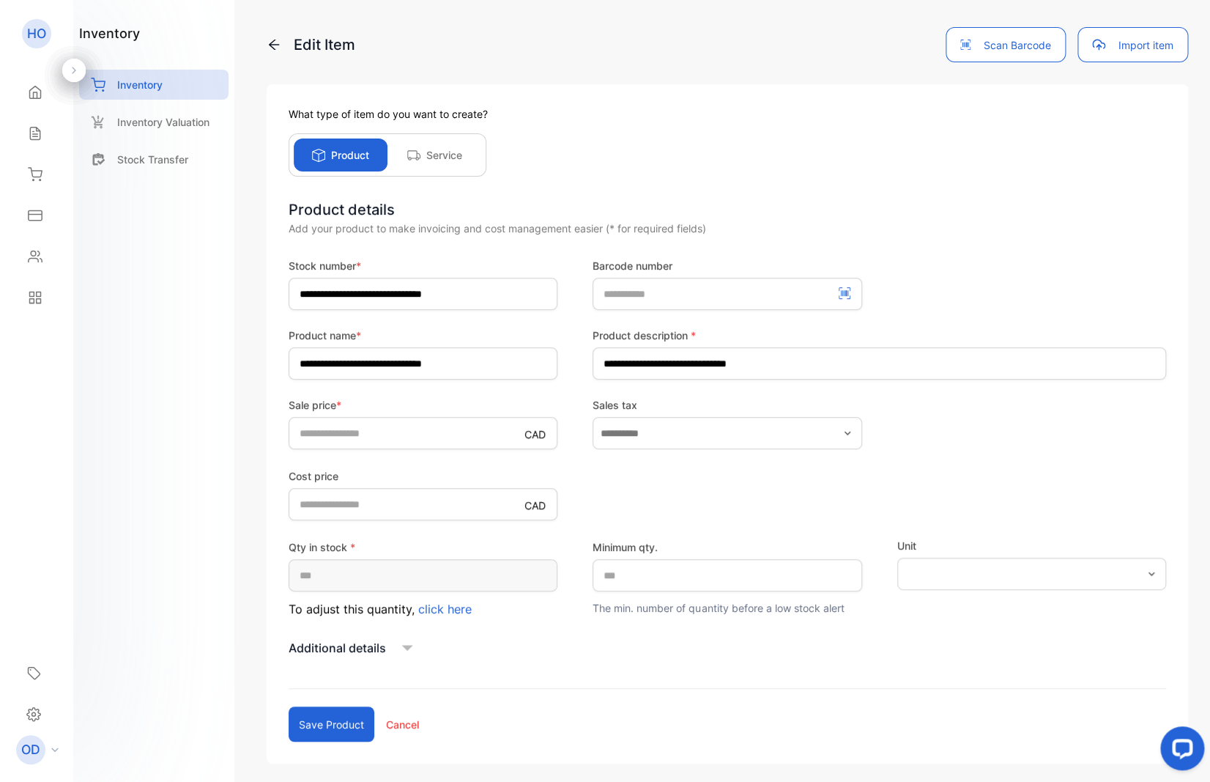
click at [333, 721] on button "Save product" at bounding box center [332, 723] width 86 height 35
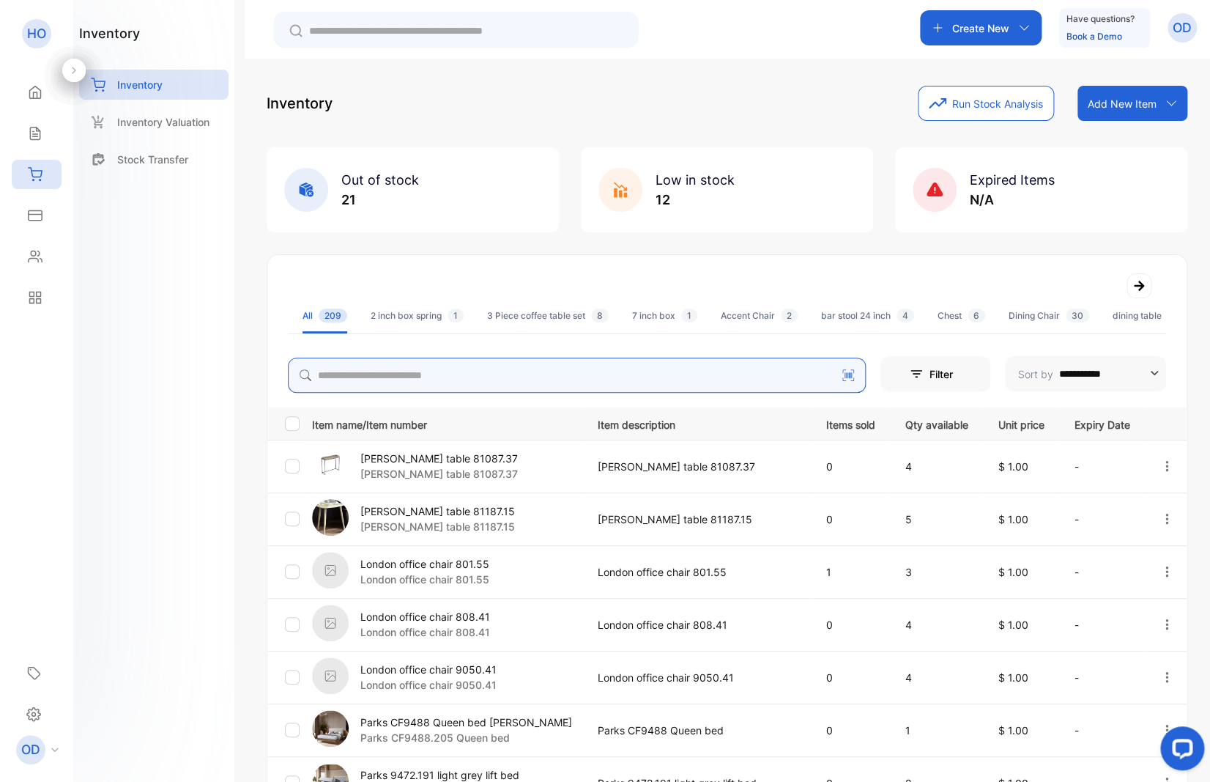
click at [368, 380] on input "search" at bounding box center [577, 374] width 578 height 35
type input "****"
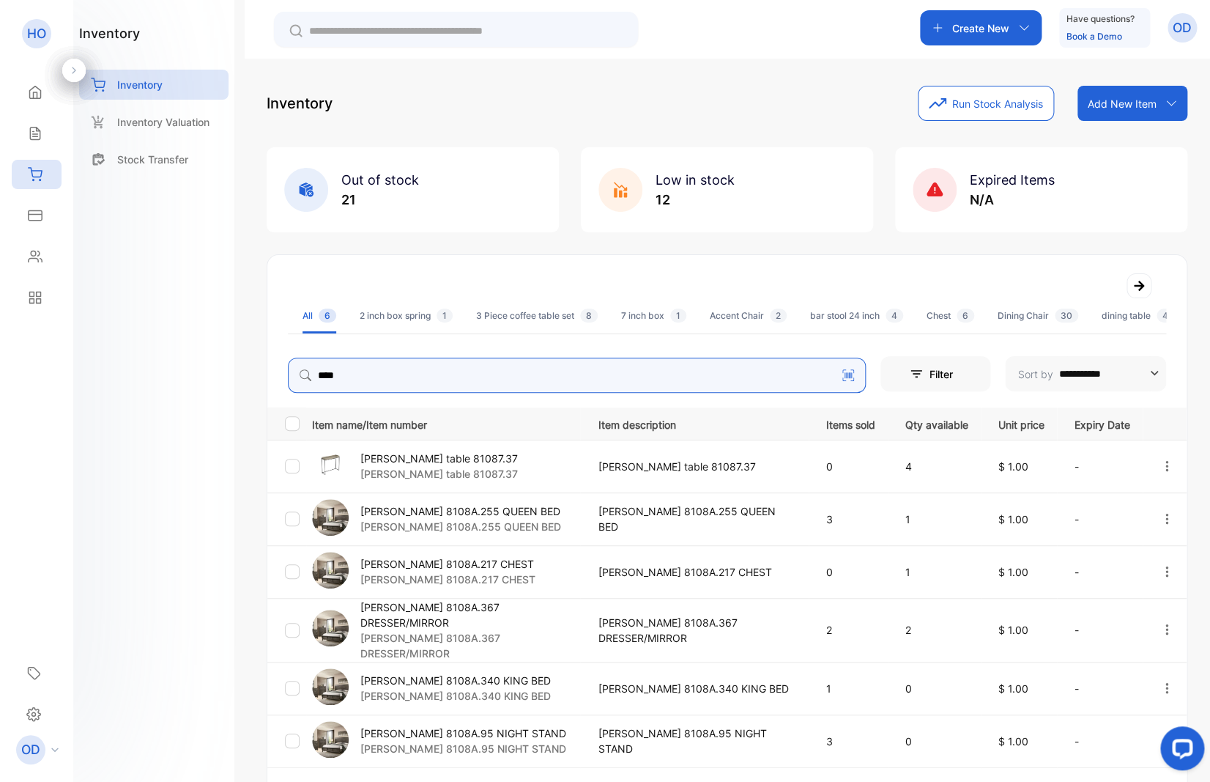
scroll to position [101, 0]
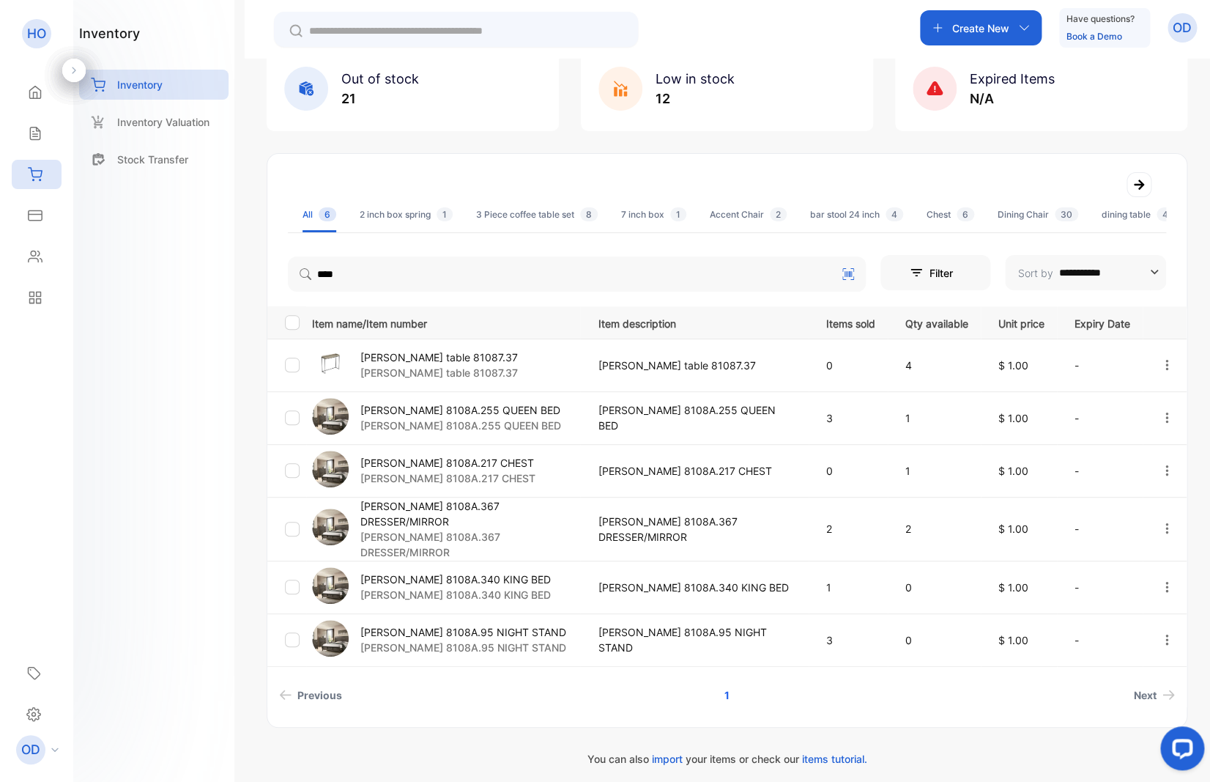
click at [434, 574] on p "[PERSON_NAME] 8108A.340 KING BED" at bounding box center [455, 578] width 190 height 15
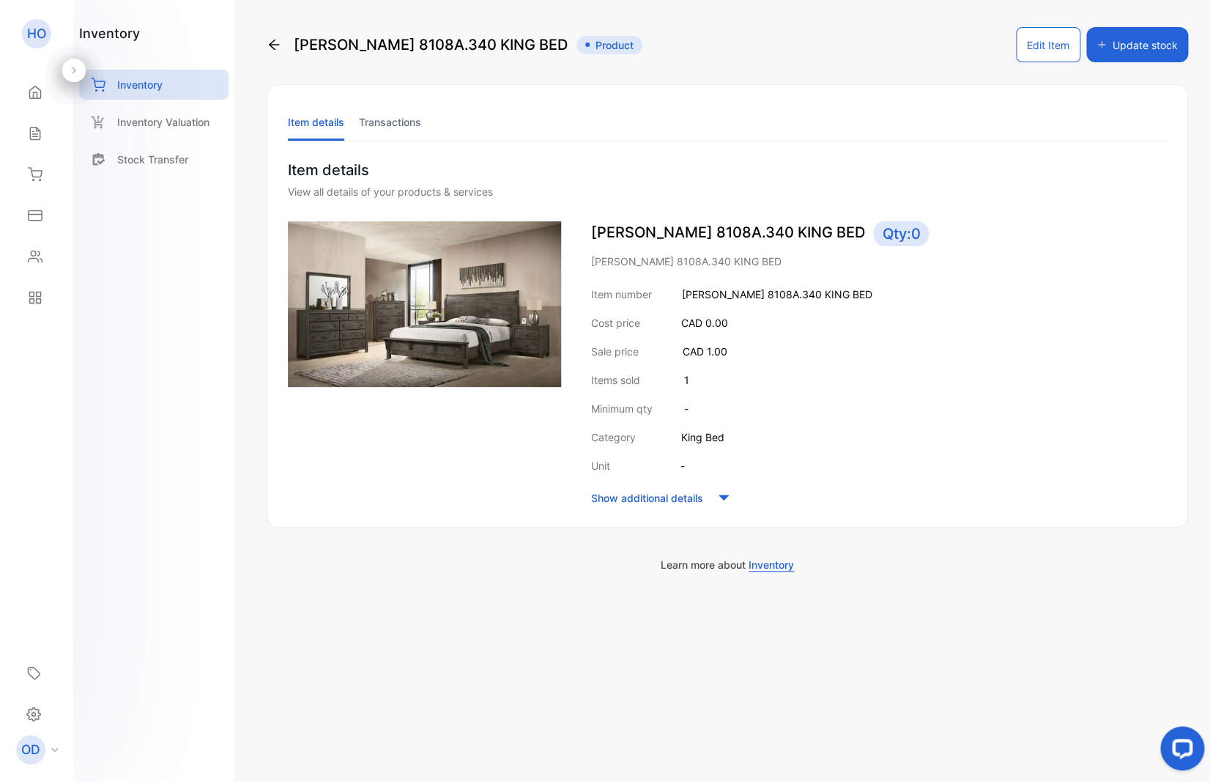
click at [1035, 50] on button "Edit Item" at bounding box center [1048, 44] width 64 height 35
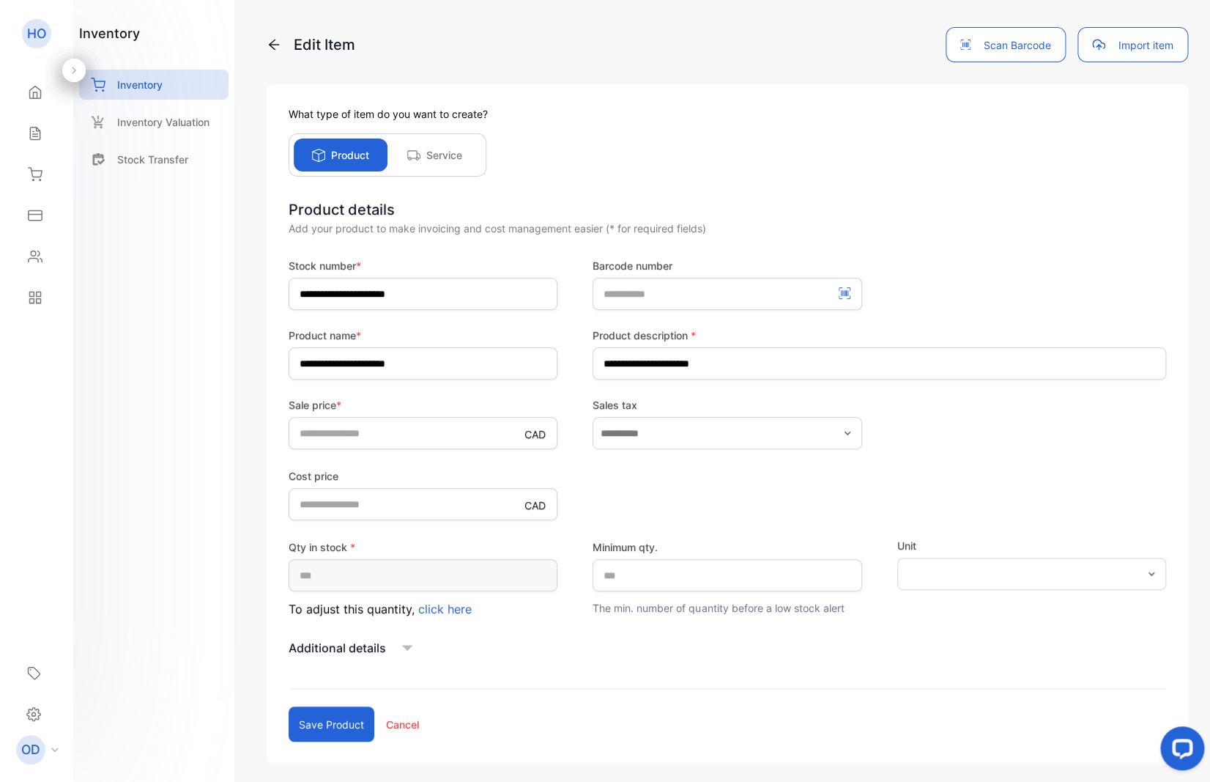
click at [443, 608] on span "click here" at bounding box center [444, 608] width 53 height 15
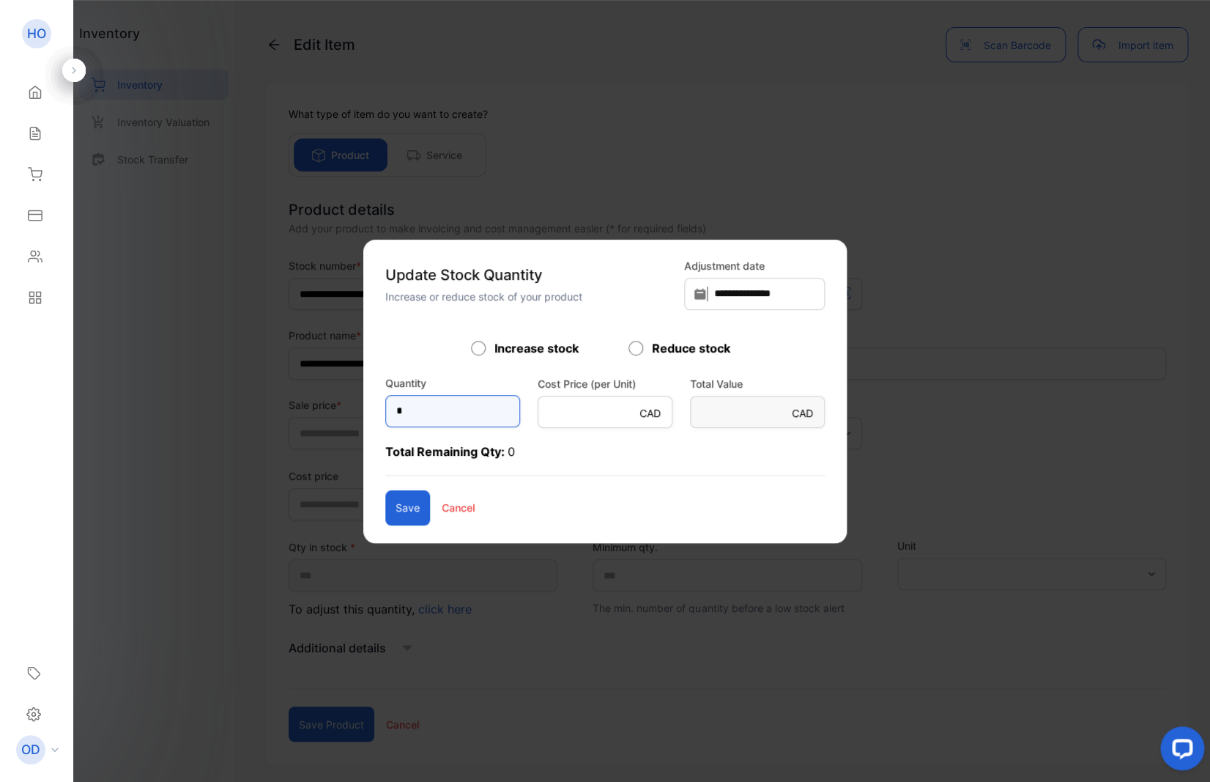
click at [385, 412] on input "*" at bounding box center [452, 411] width 135 height 32
type input "*"
click at [385, 511] on button "Save" at bounding box center [407, 507] width 45 height 35
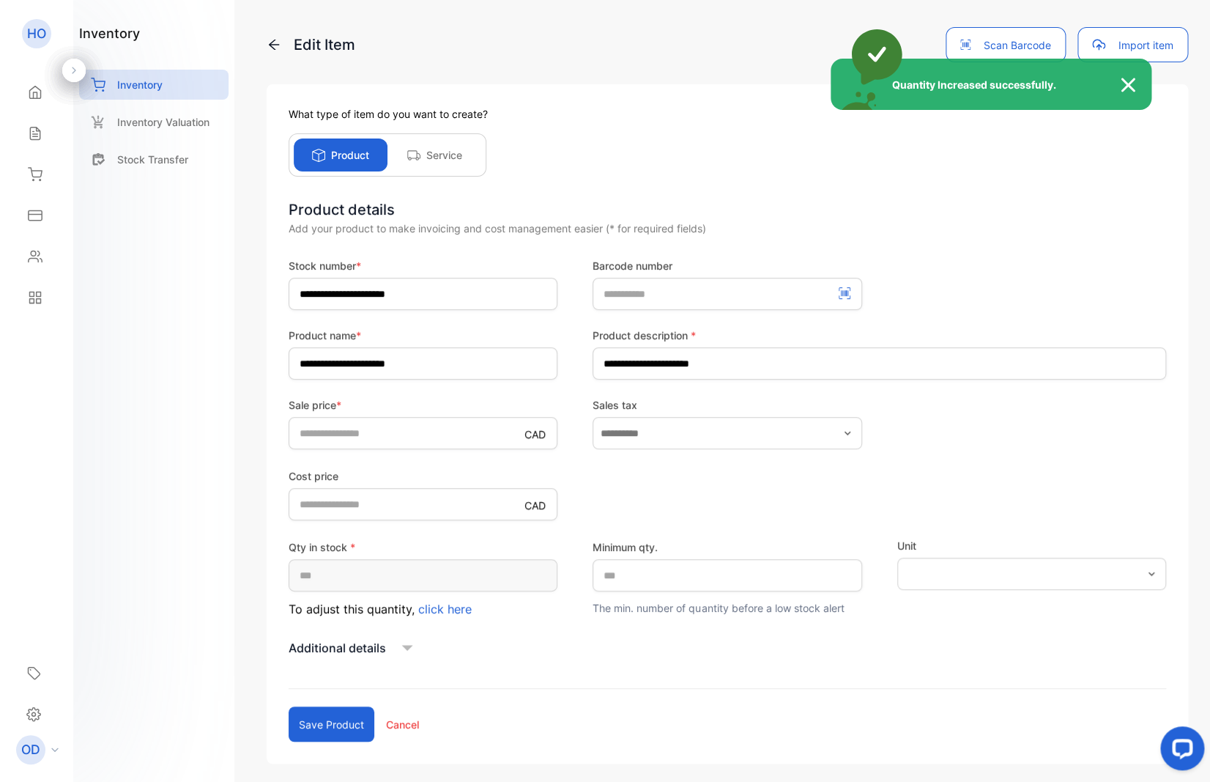
type input "*"
click at [334, 719] on div "Quantity Increased successfully." at bounding box center [605, 391] width 1210 height 782
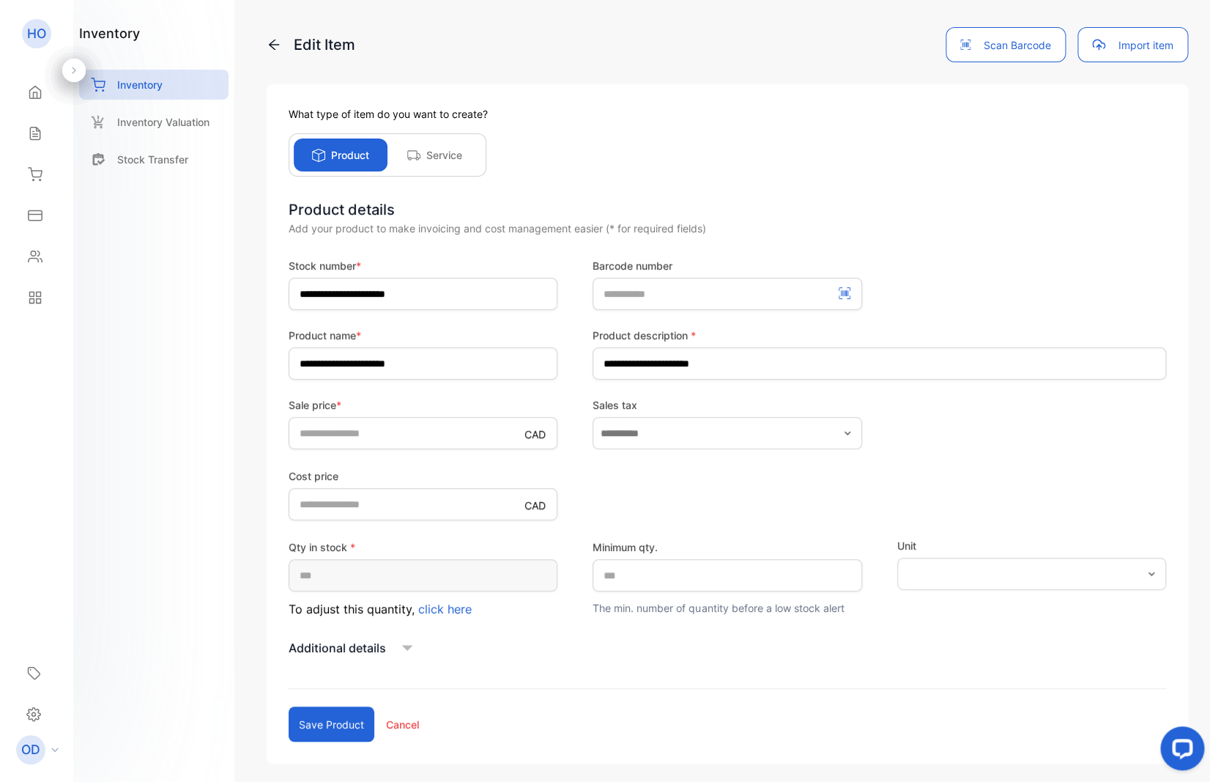
click at [344, 724] on button "Save product" at bounding box center [332, 723] width 86 height 35
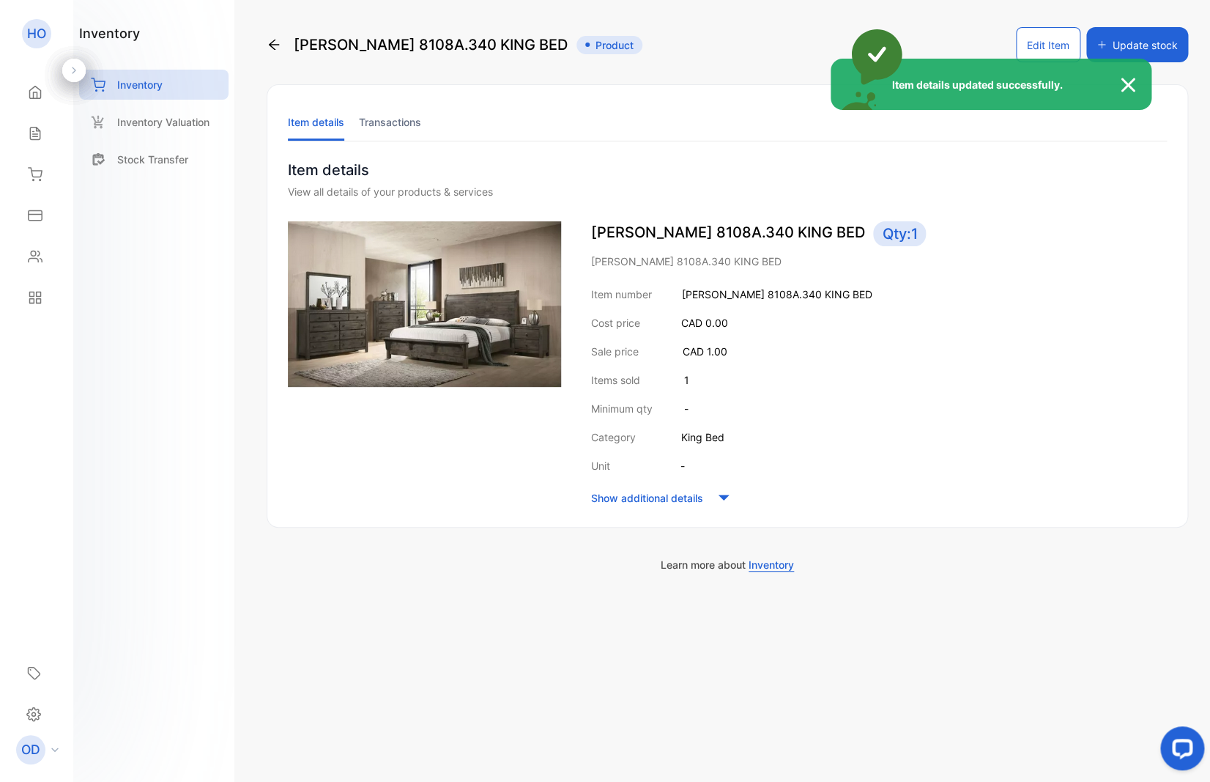
click at [138, 79] on div "Item details updated successfully." at bounding box center [605, 391] width 1210 height 782
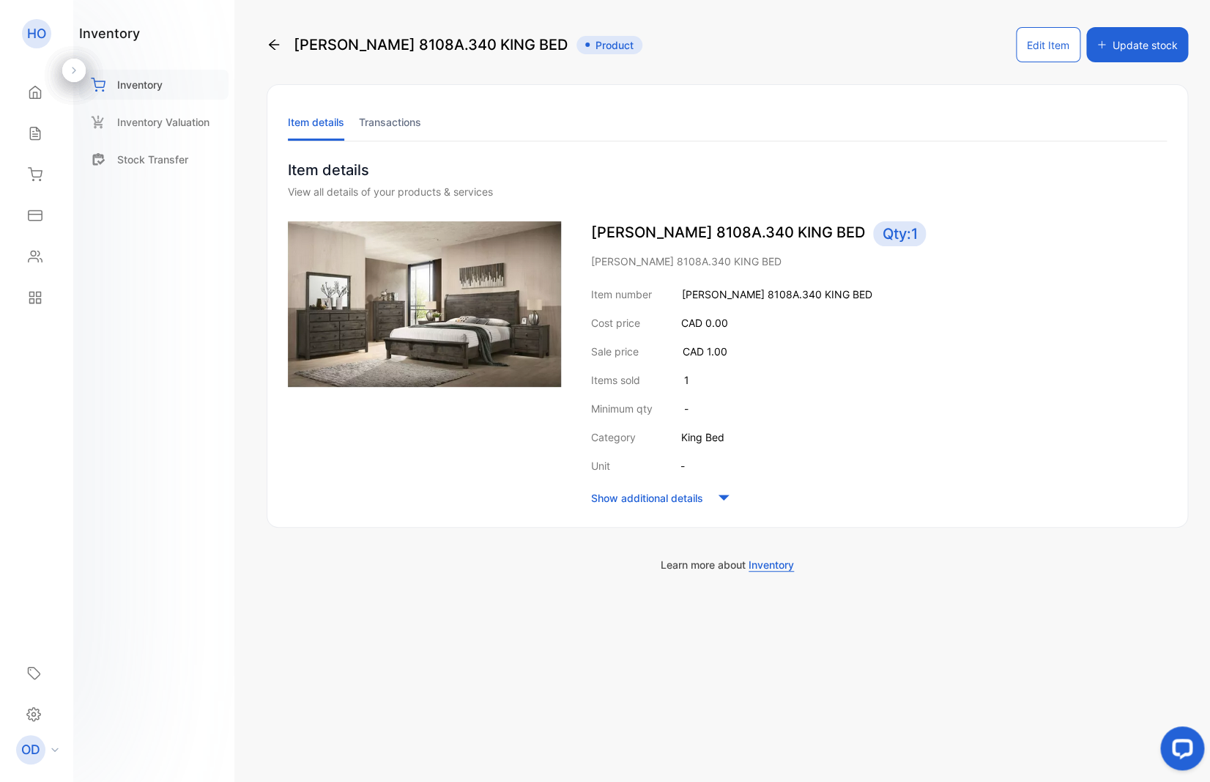
click at [138, 87] on p "Inventory" at bounding box center [139, 84] width 45 height 15
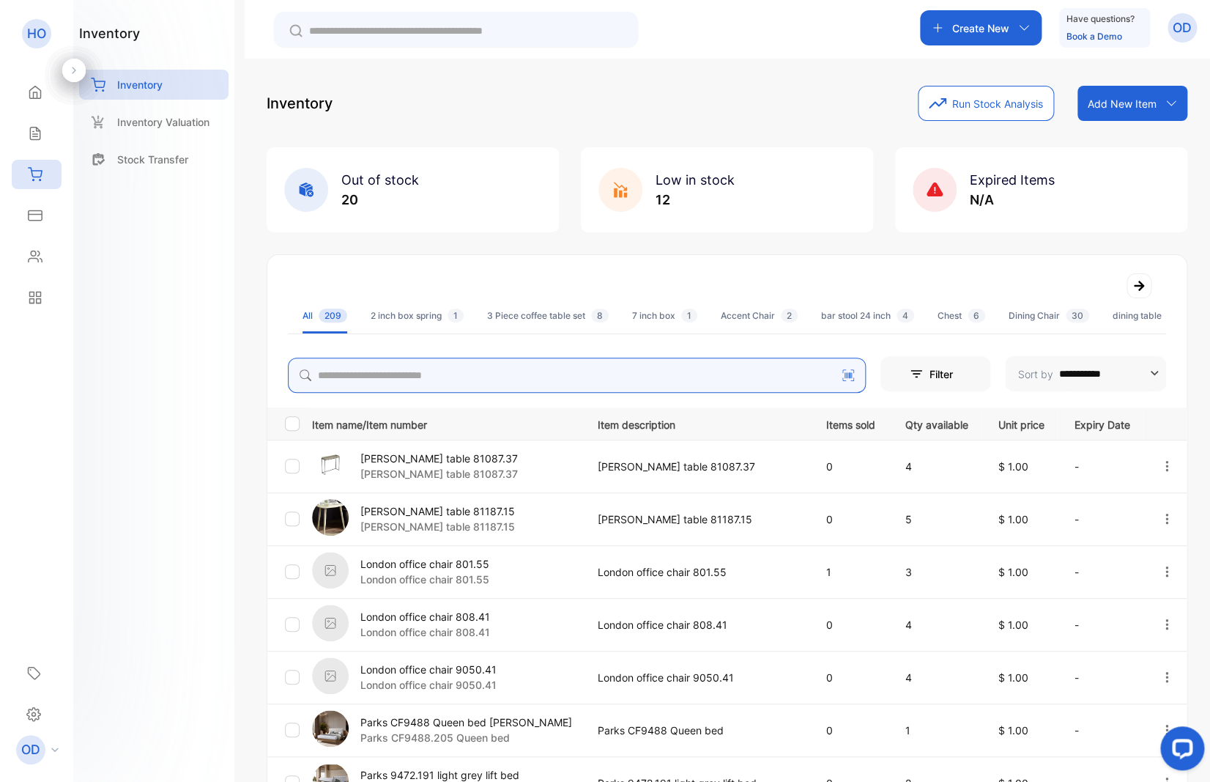
click at [378, 377] on input "search" at bounding box center [577, 374] width 578 height 35
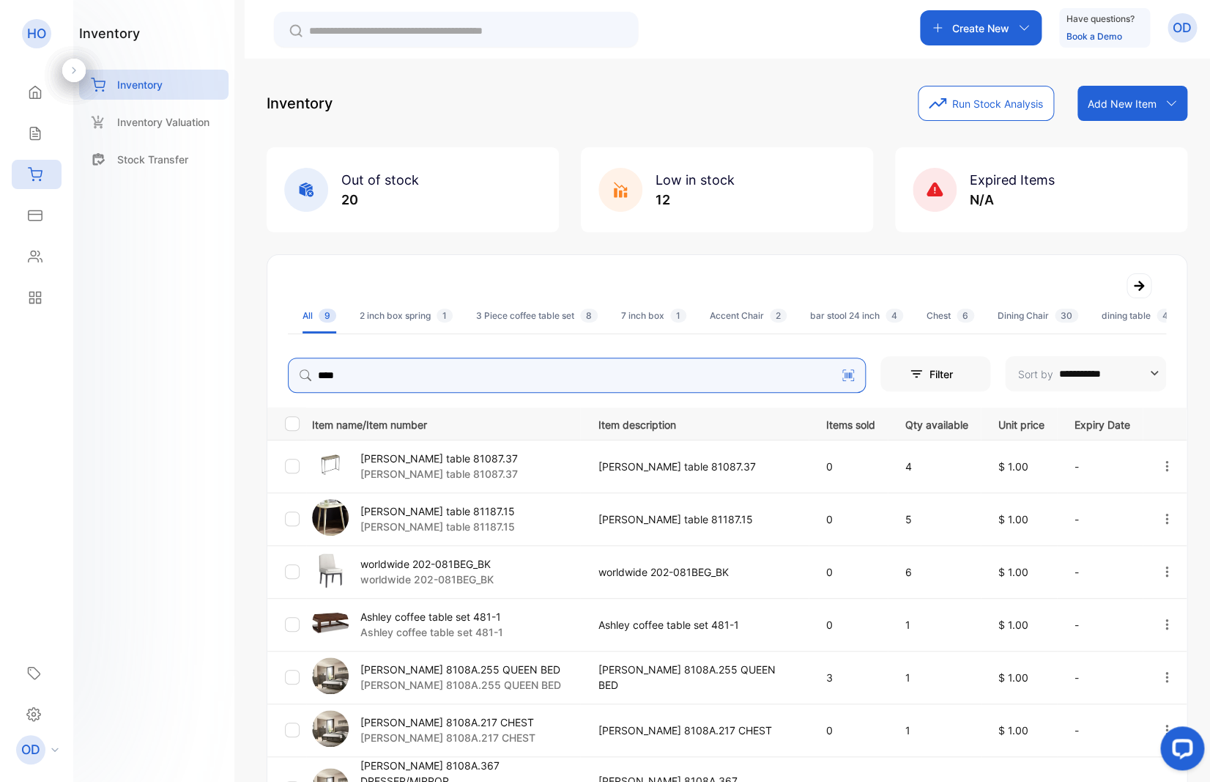
type input "****"
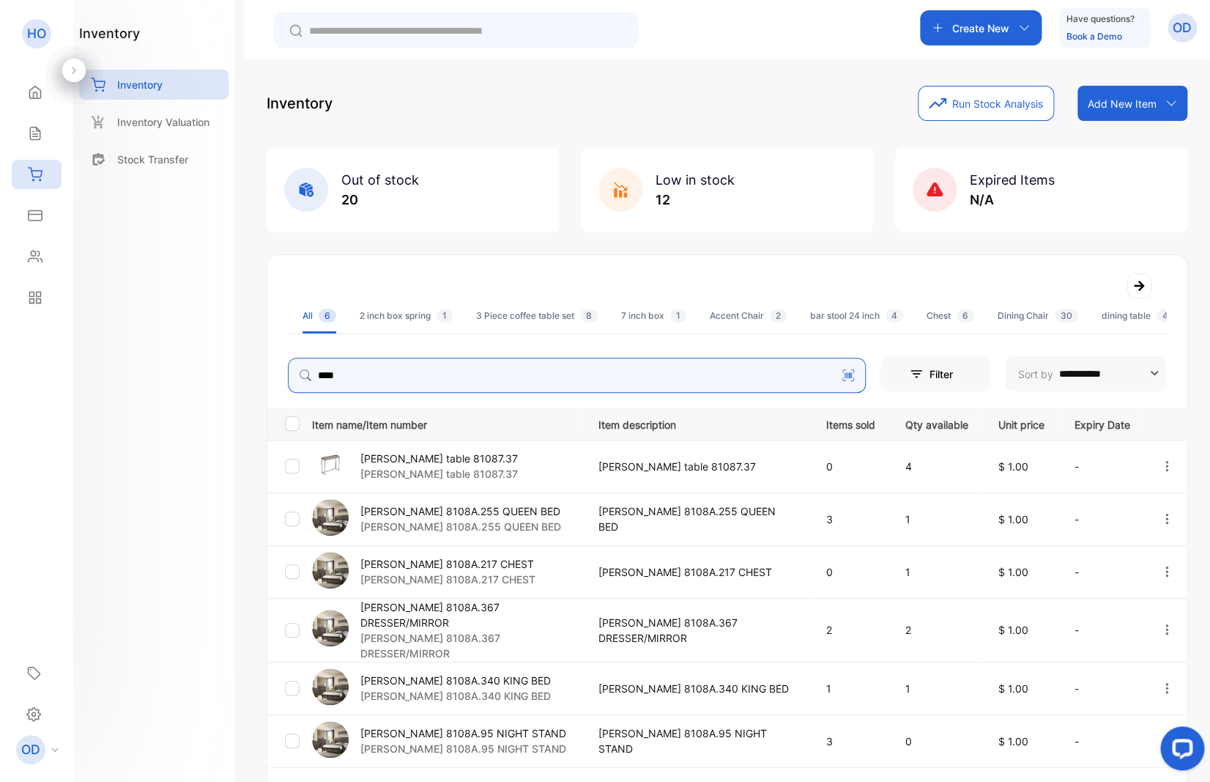
scroll to position [101, 0]
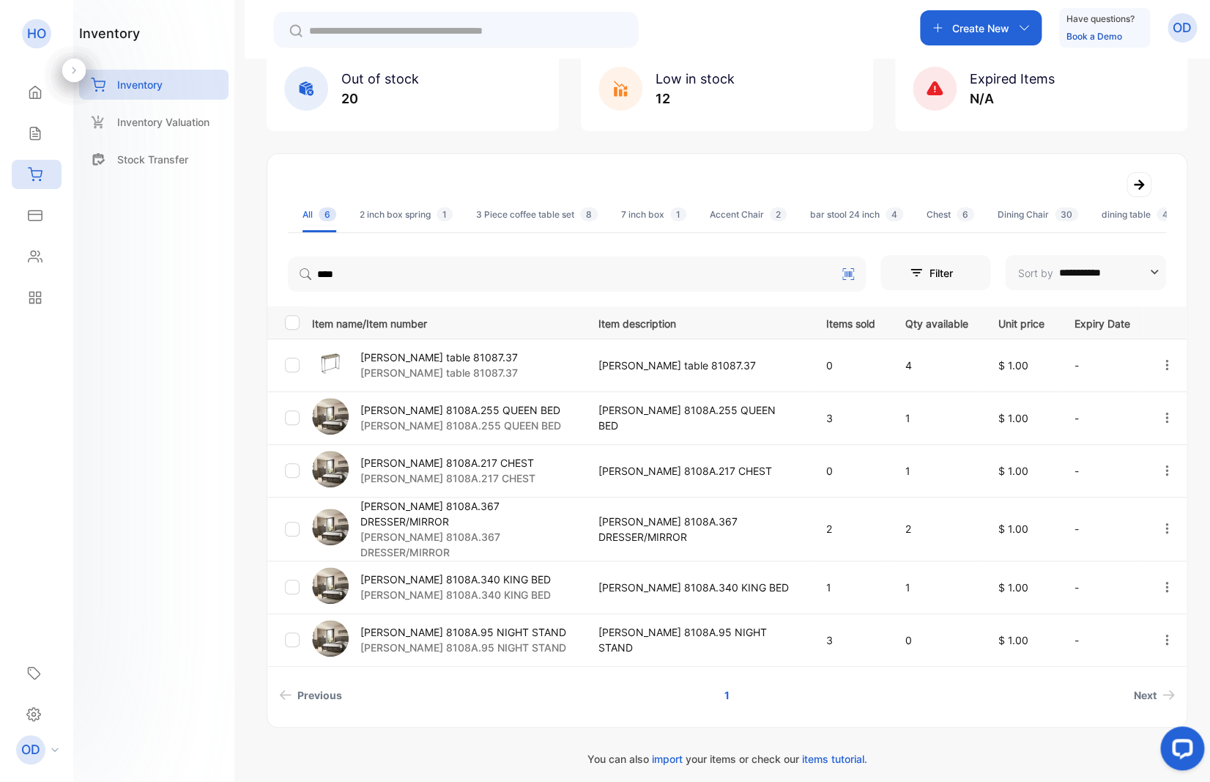
click at [498, 519] on p "[PERSON_NAME] 8108A.367 DRESSER/MIRROR" at bounding box center [469, 513] width 219 height 31
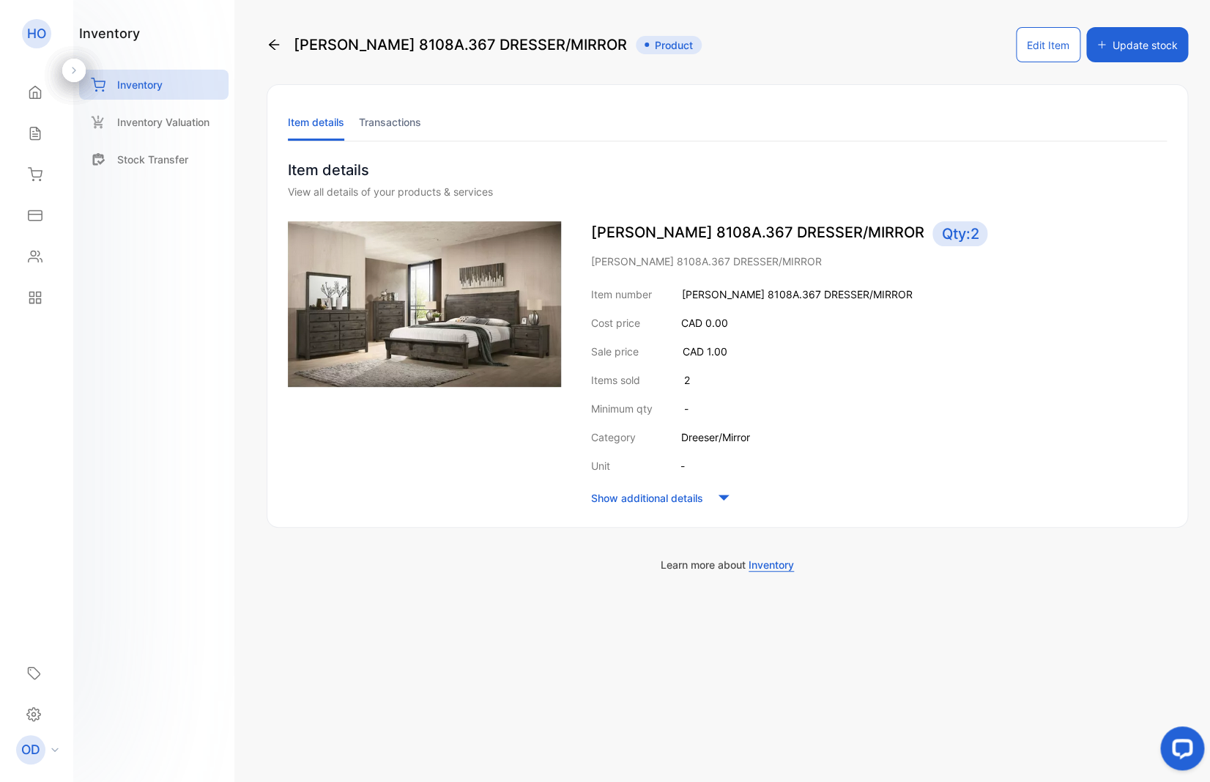
click at [1041, 53] on button "Edit Item" at bounding box center [1048, 44] width 64 height 35
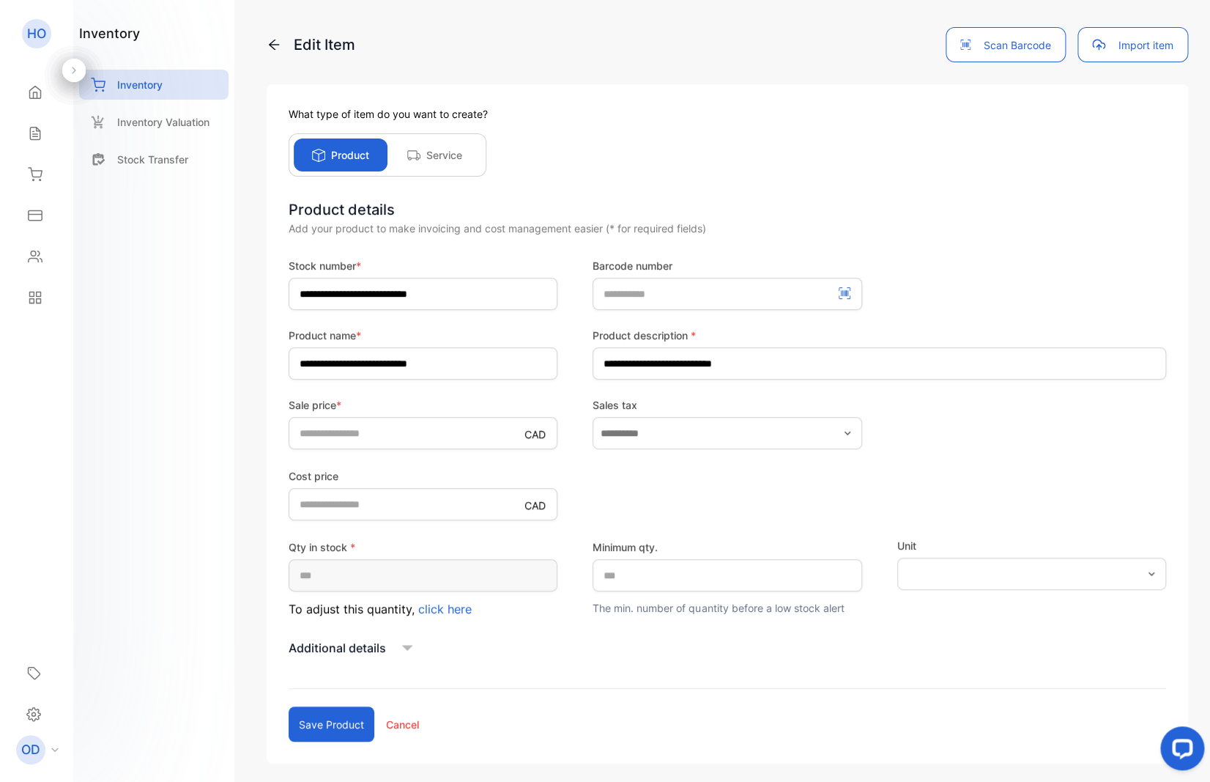
click at [454, 608] on span "click here" at bounding box center [444, 608] width 53 height 15
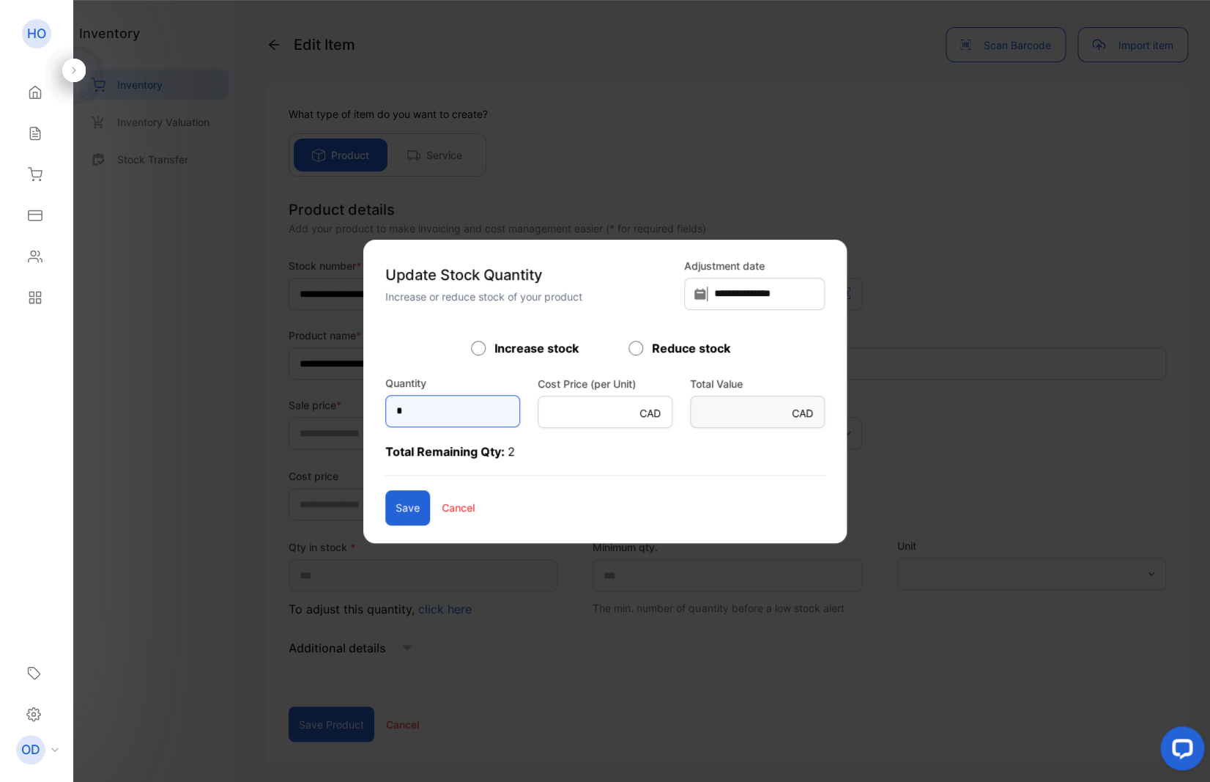
drag, startPoint x: 360, startPoint y: 415, endPoint x: 287, endPoint y: 407, distance: 73.0
click at [385, 415] on input "*" at bounding box center [452, 411] width 135 height 32
type input "*"
click at [385, 508] on button "Save" at bounding box center [407, 507] width 45 height 35
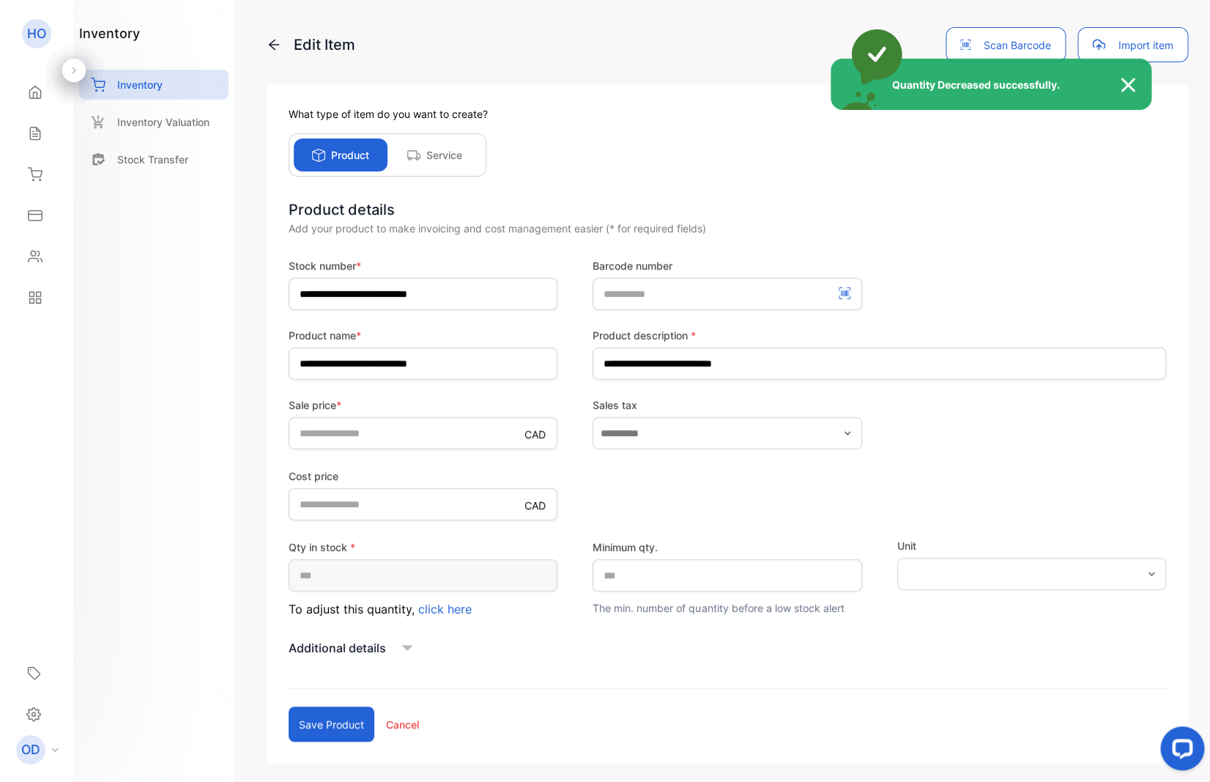
type input "*"
click at [341, 714] on div "Quantity Decreased successfully." at bounding box center [605, 391] width 1210 height 782
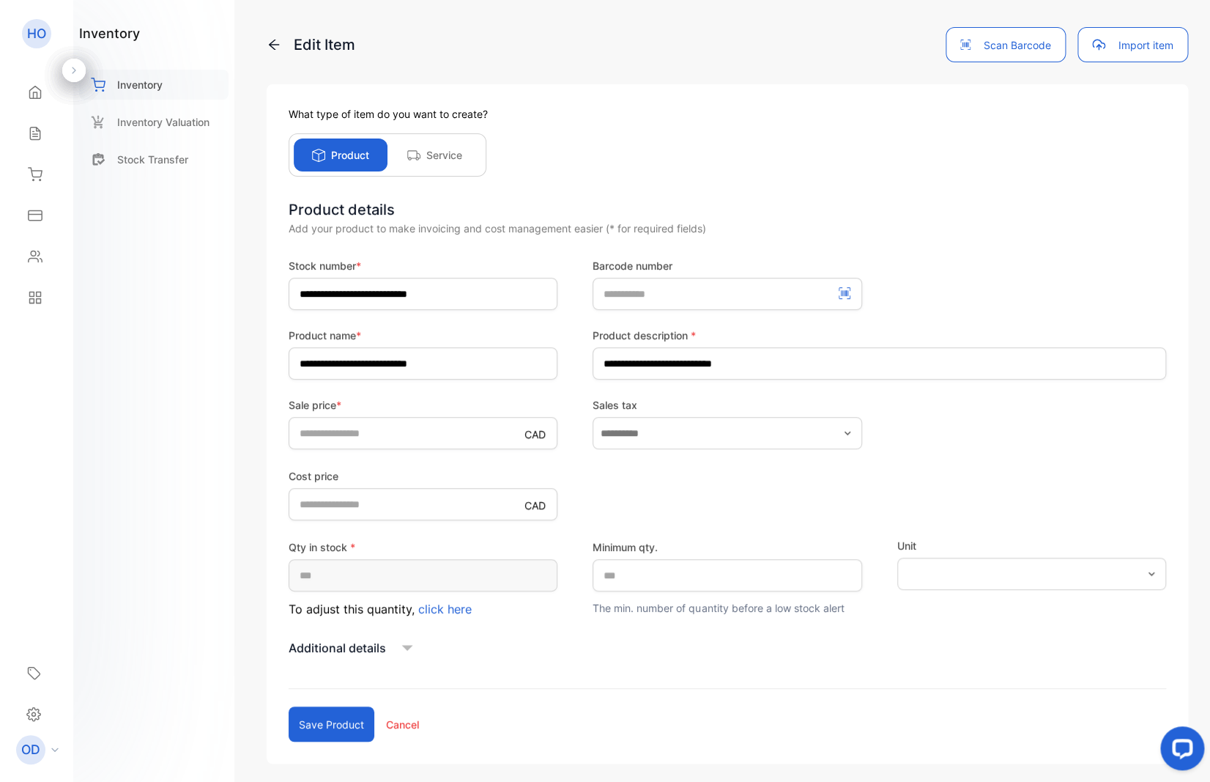
click at [147, 84] on p "Inventory" at bounding box center [139, 84] width 45 height 15
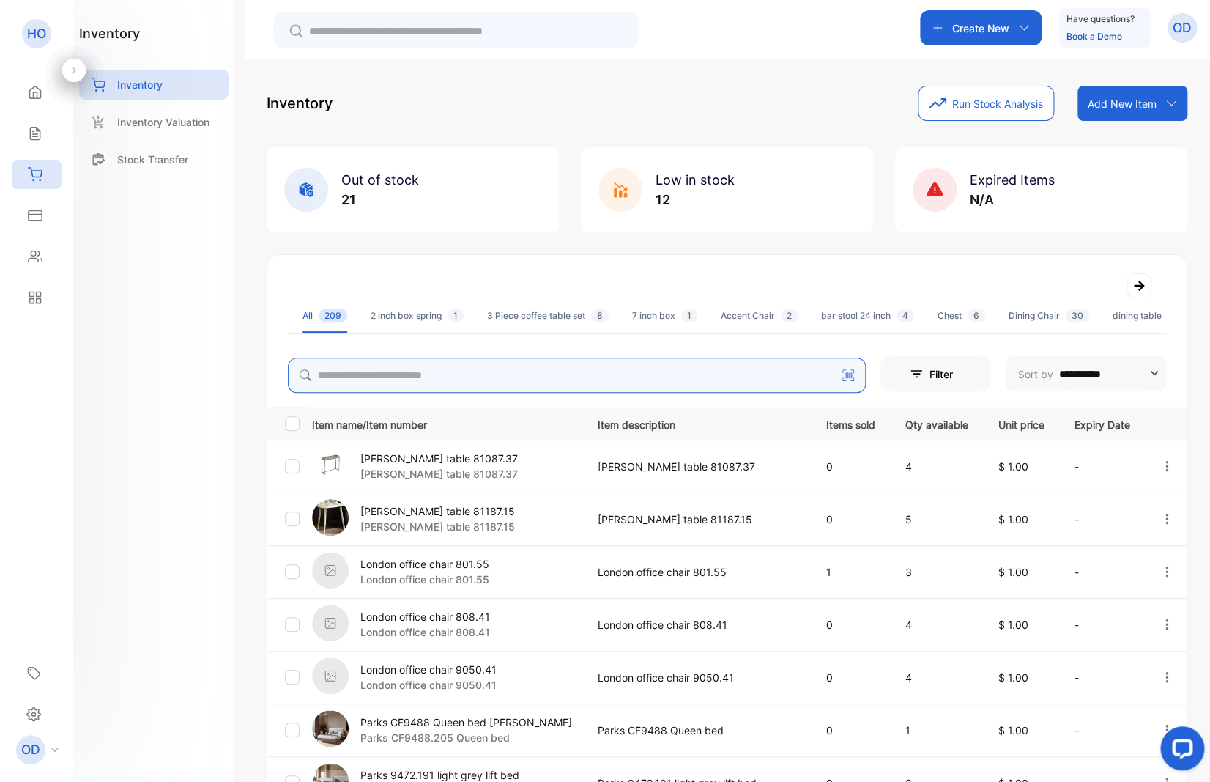
drag, startPoint x: 353, startPoint y: 379, endPoint x: 338, endPoint y: 363, distance: 22.3
click at [353, 380] on input "search" at bounding box center [577, 374] width 578 height 35
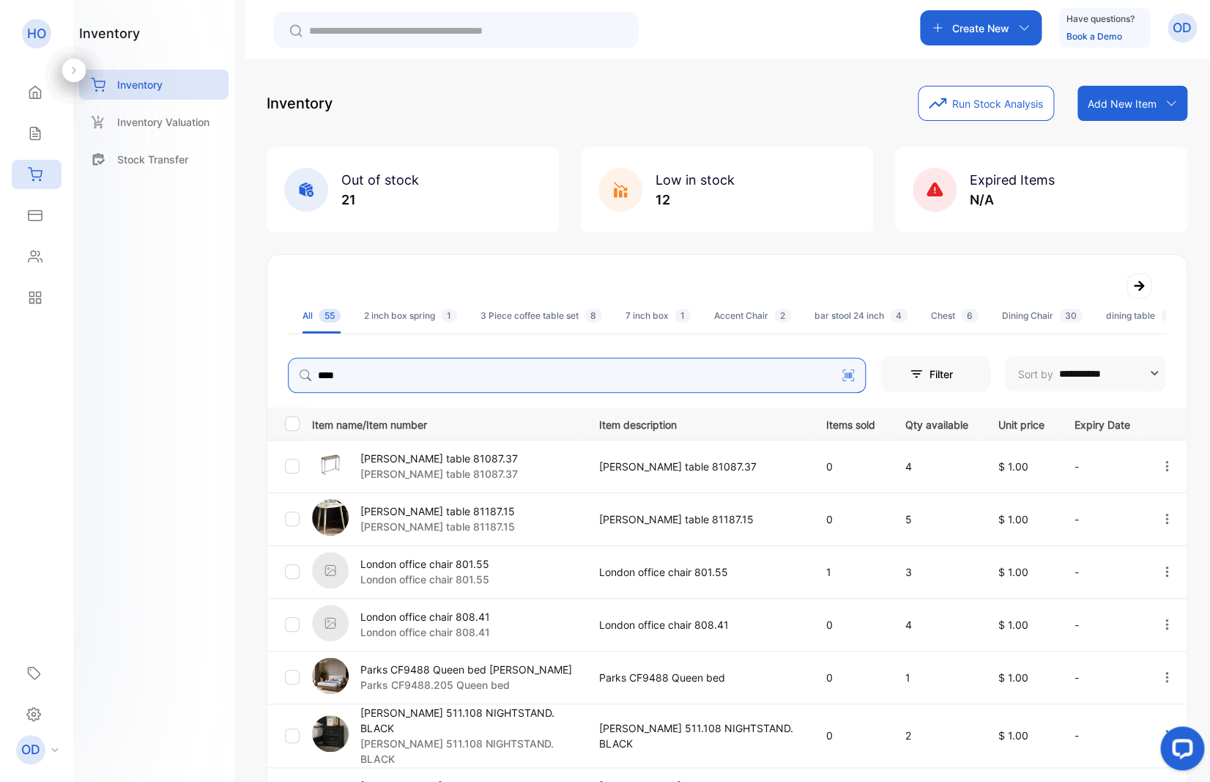
type input "****"
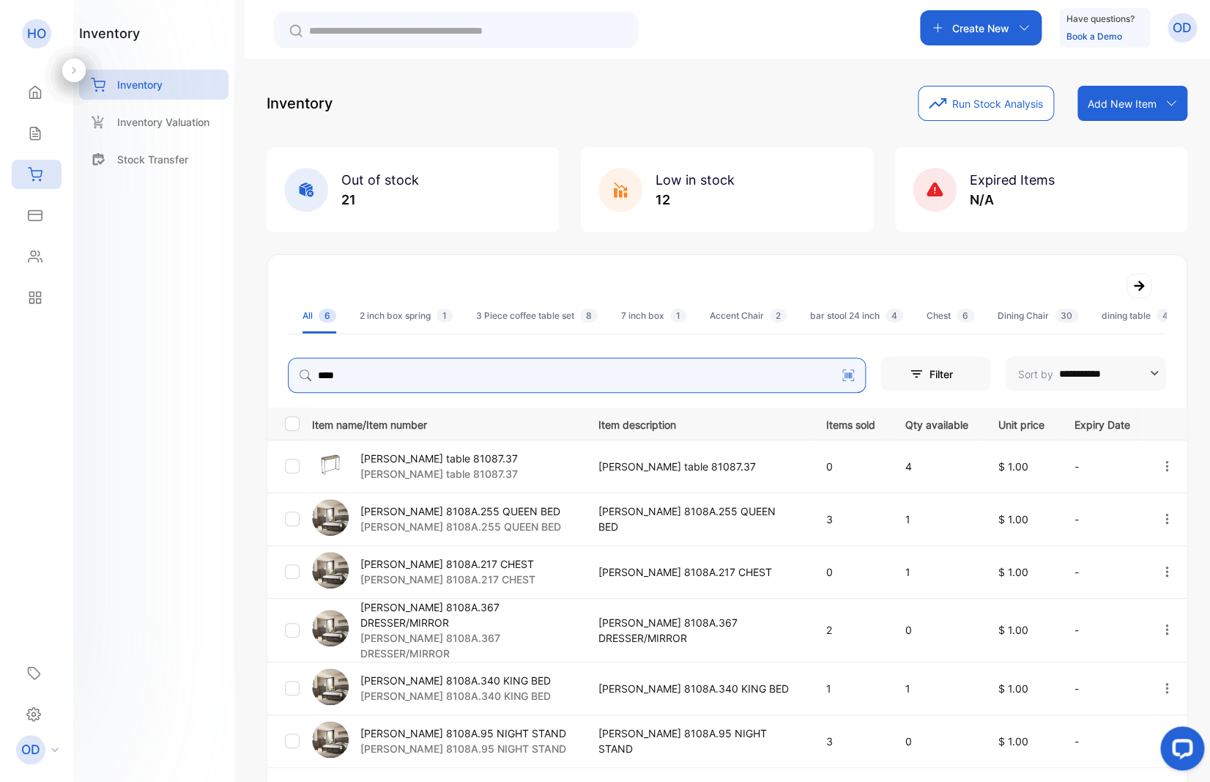
scroll to position [101, 0]
